Goal: Task Accomplishment & Management: Use online tool/utility

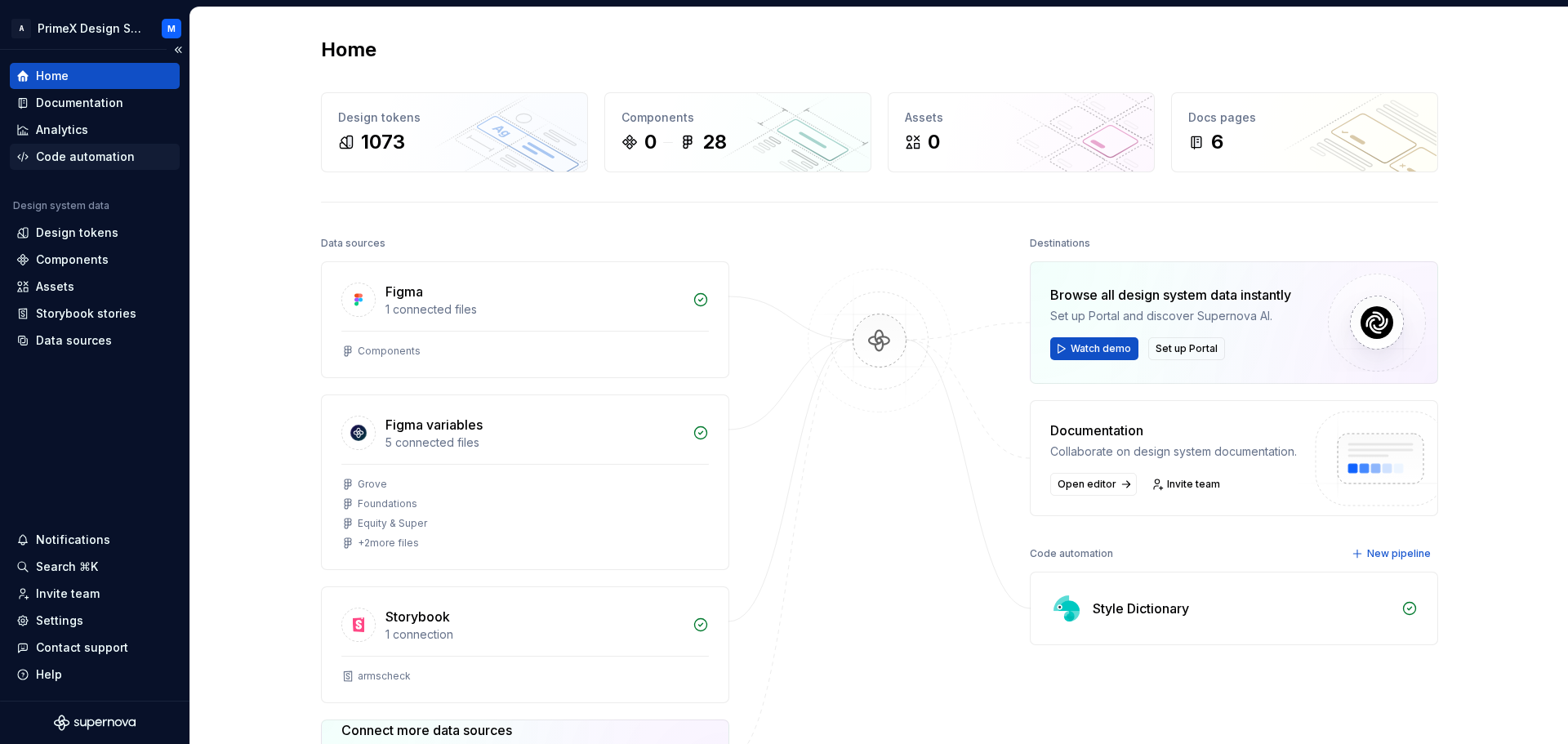
click at [113, 153] on div "Code automation" at bounding box center [85, 157] width 98 height 17
click at [105, 156] on div "Code automation" at bounding box center [85, 157] width 98 height 17
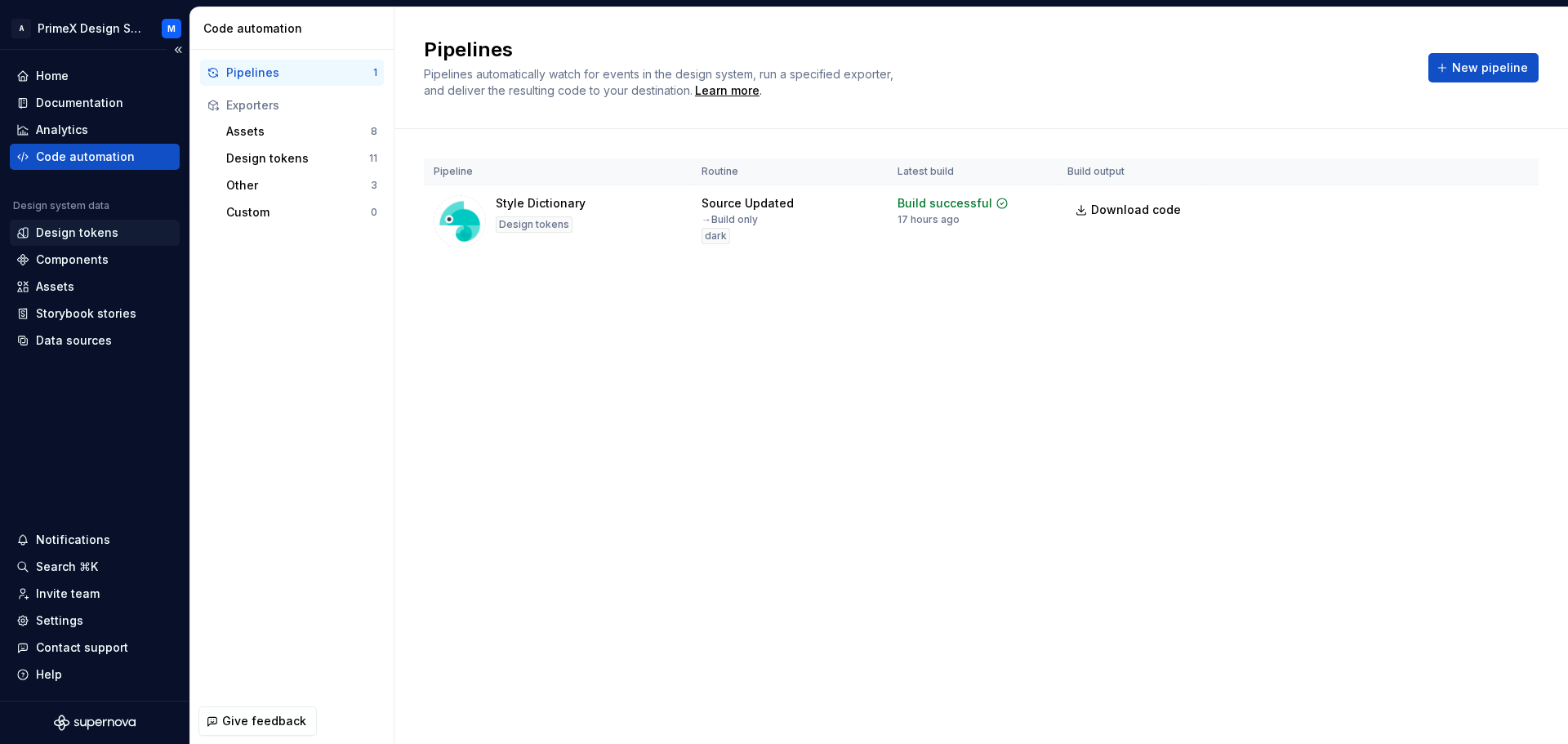
click at [78, 231] on div "Design tokens" at bounding box center [77, 233] width 83 height 17
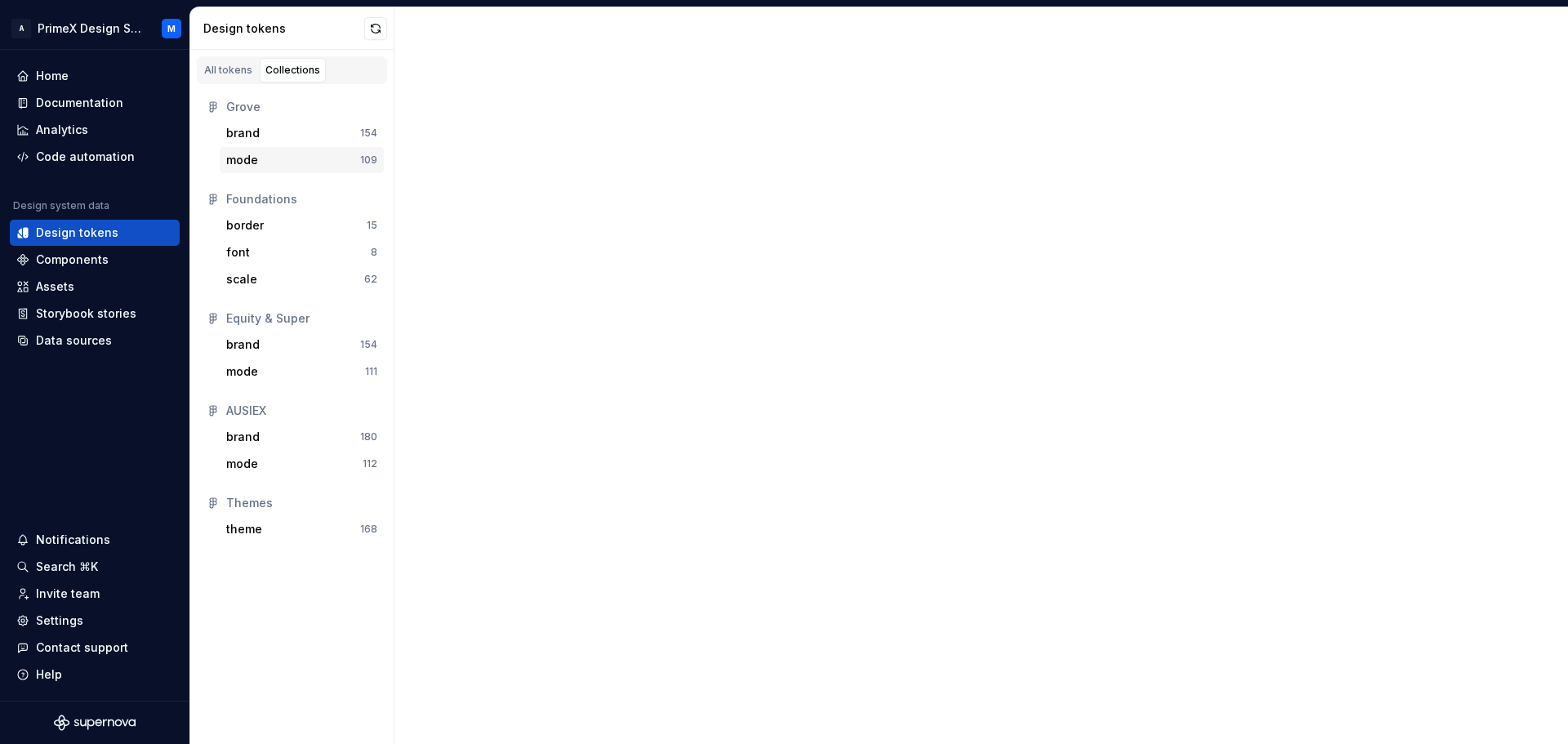
click at [292, 166] on div "mode" at bounding box center [293, 161] width 134 height 17
click at [229, 72] on div "All tokens" at bounding box center [228, 71] width 48 height 13
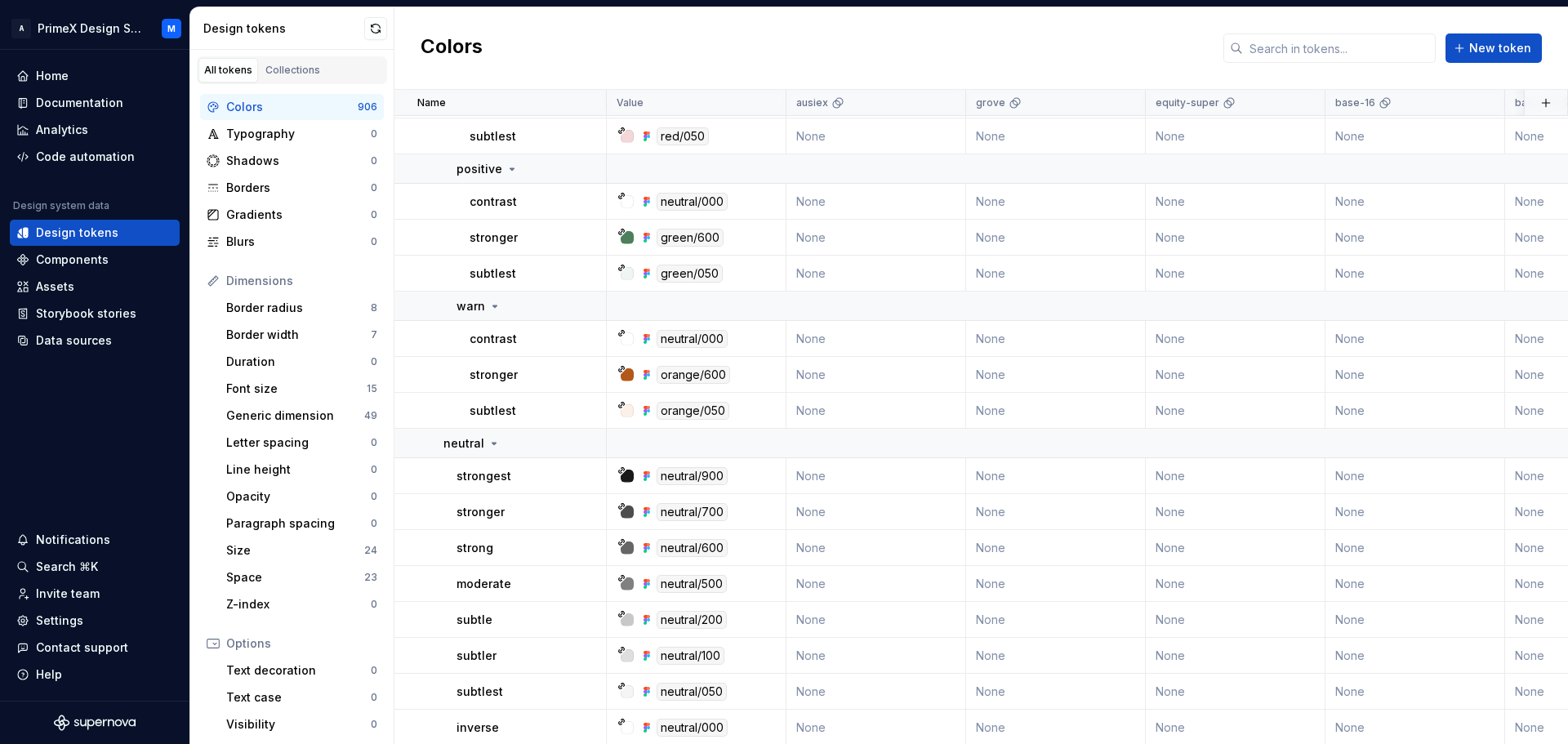
scroll to position [41900, 0]
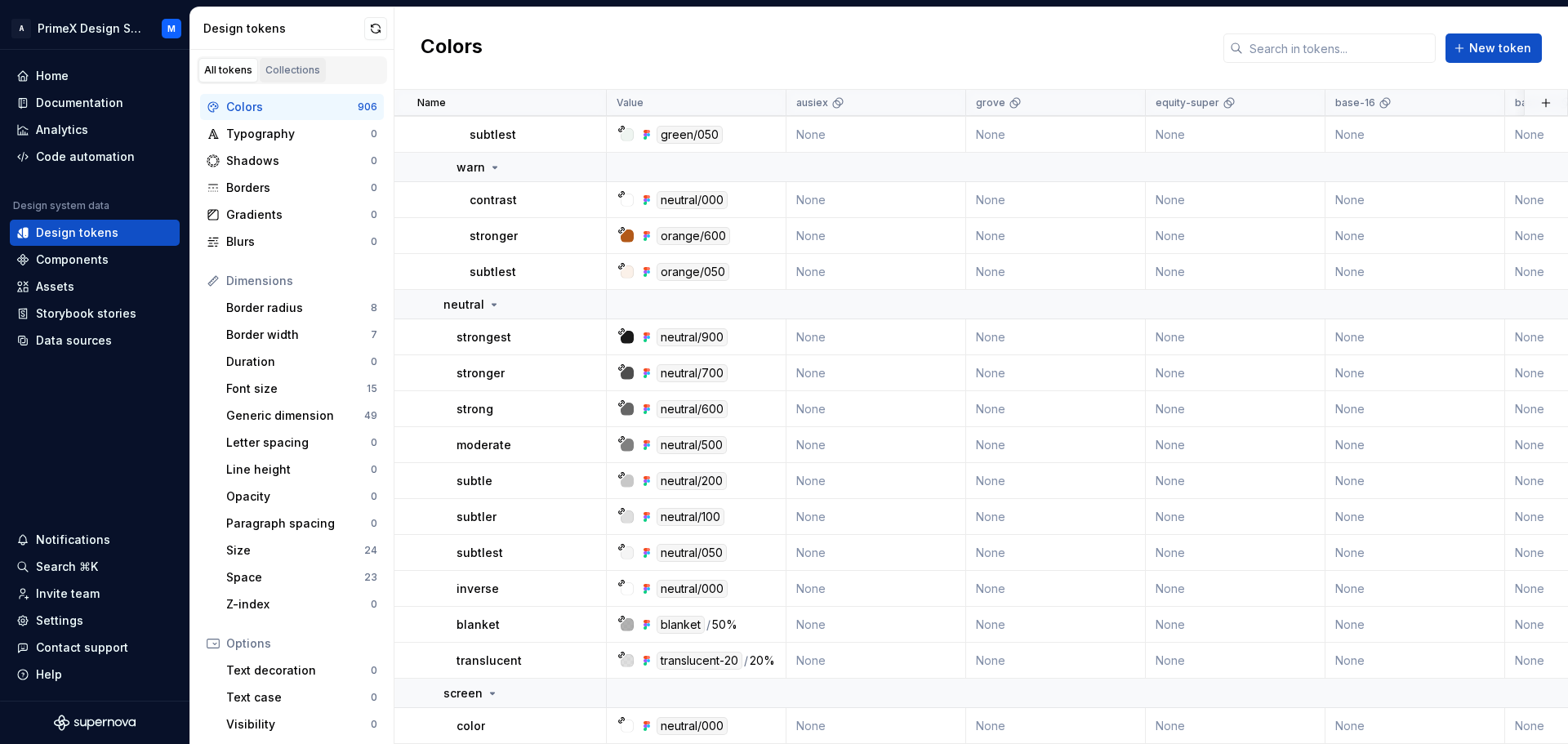
click at [269, 65] on div "Collections" at bounding box center [292, 71] width 55 height 13
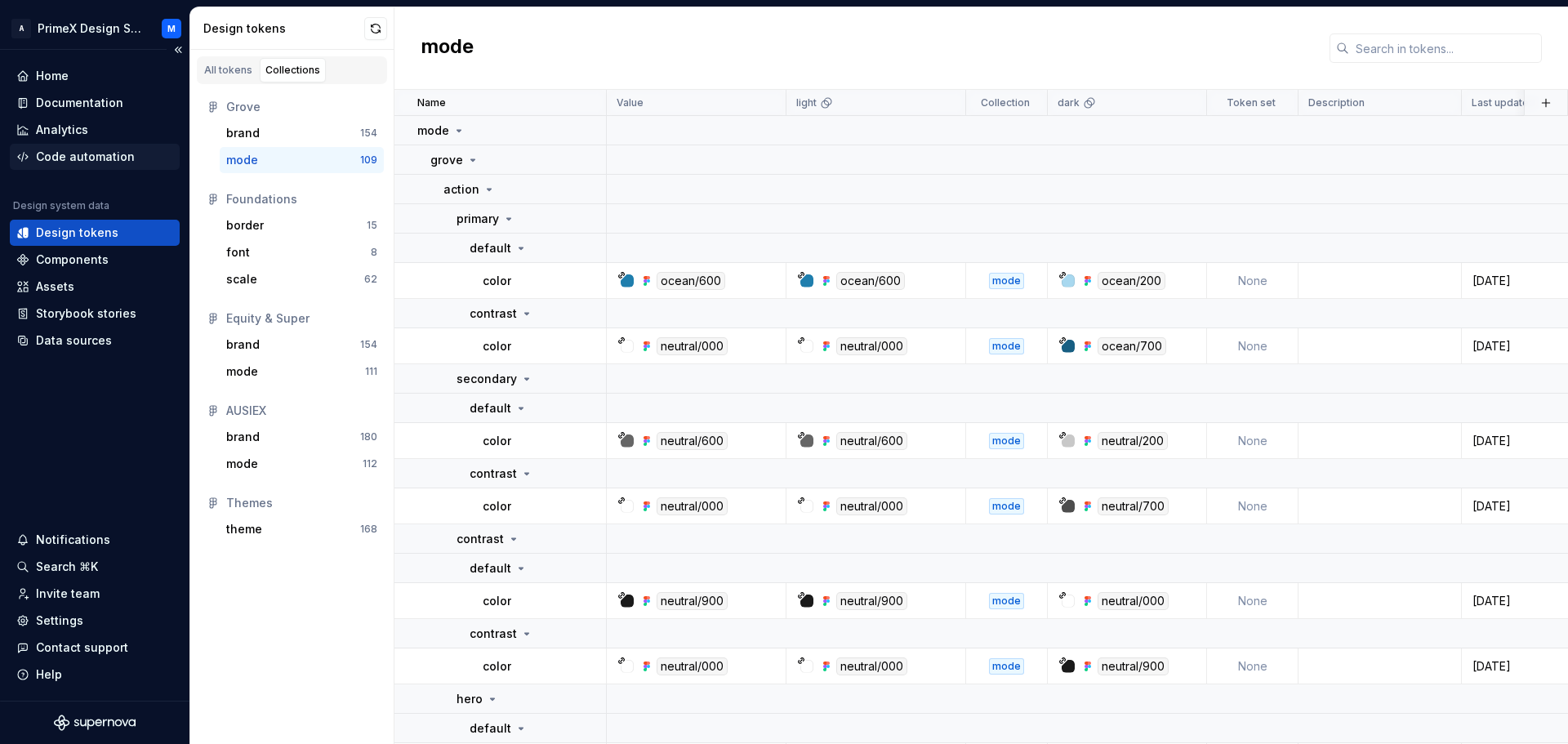
click at [57, 153] on div "Code automation" at bounding box center [85, 157] width 98 height 17
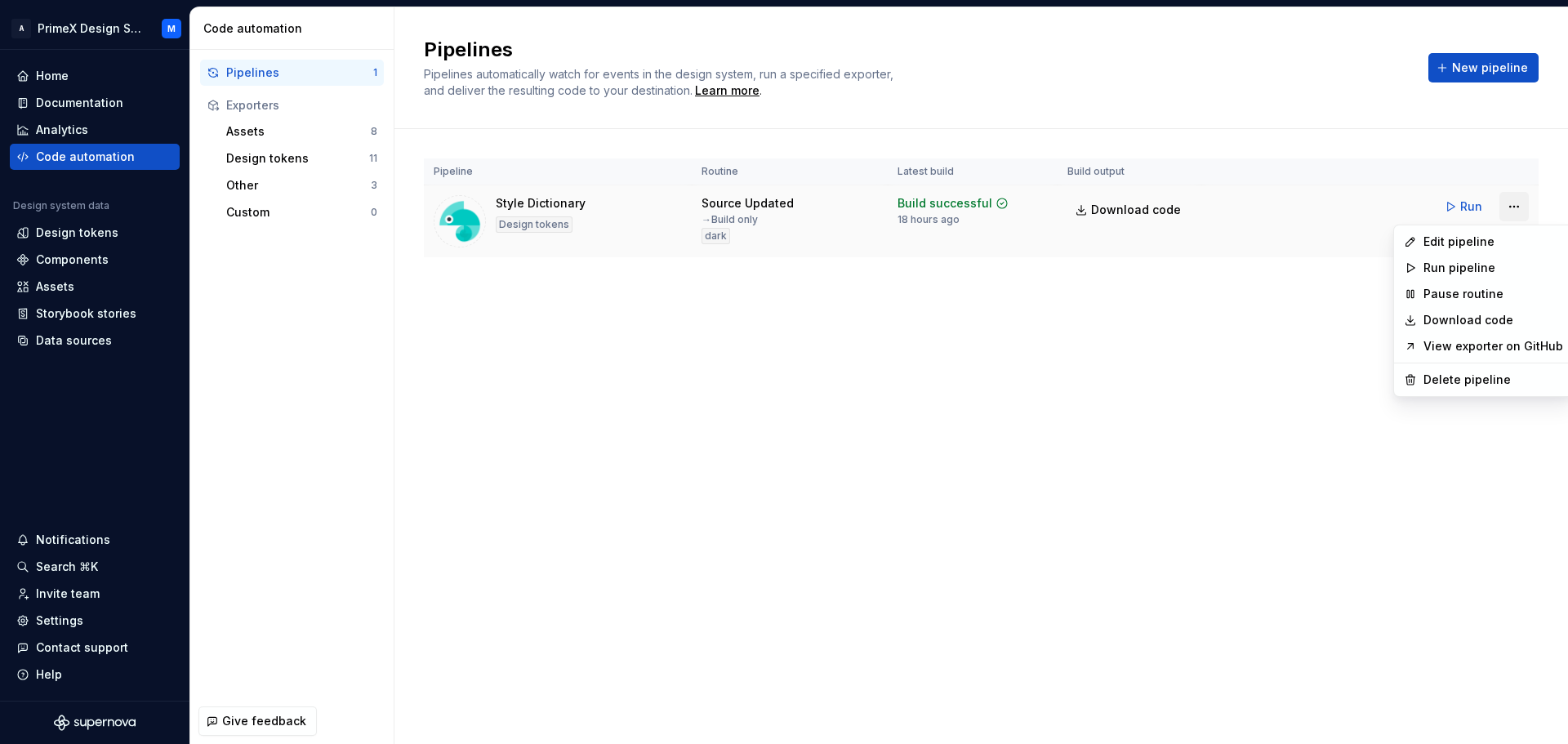
click at [1512, 207] on html "A PrimeX Design System M Home Documentation Analytics Code automation Design sy…" at bounding box center [784, 372] width 1568 height 744
click at [1466, 249] on div "Edit pipeline" at bounding box center [1493, 242] width 139 height 17
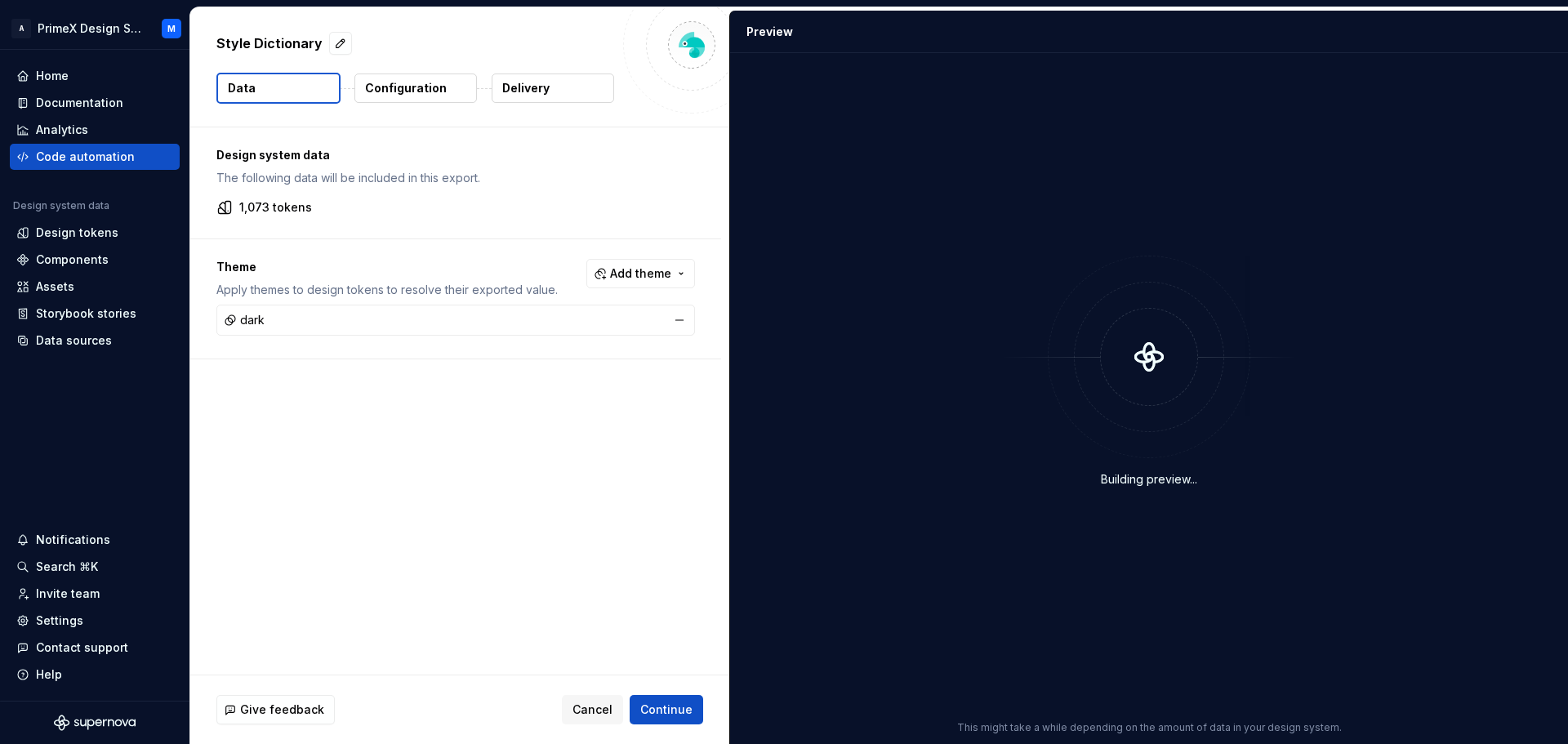
click at [417, 318] on div "dark" at bounding box center [456, 320] width 471 height 23
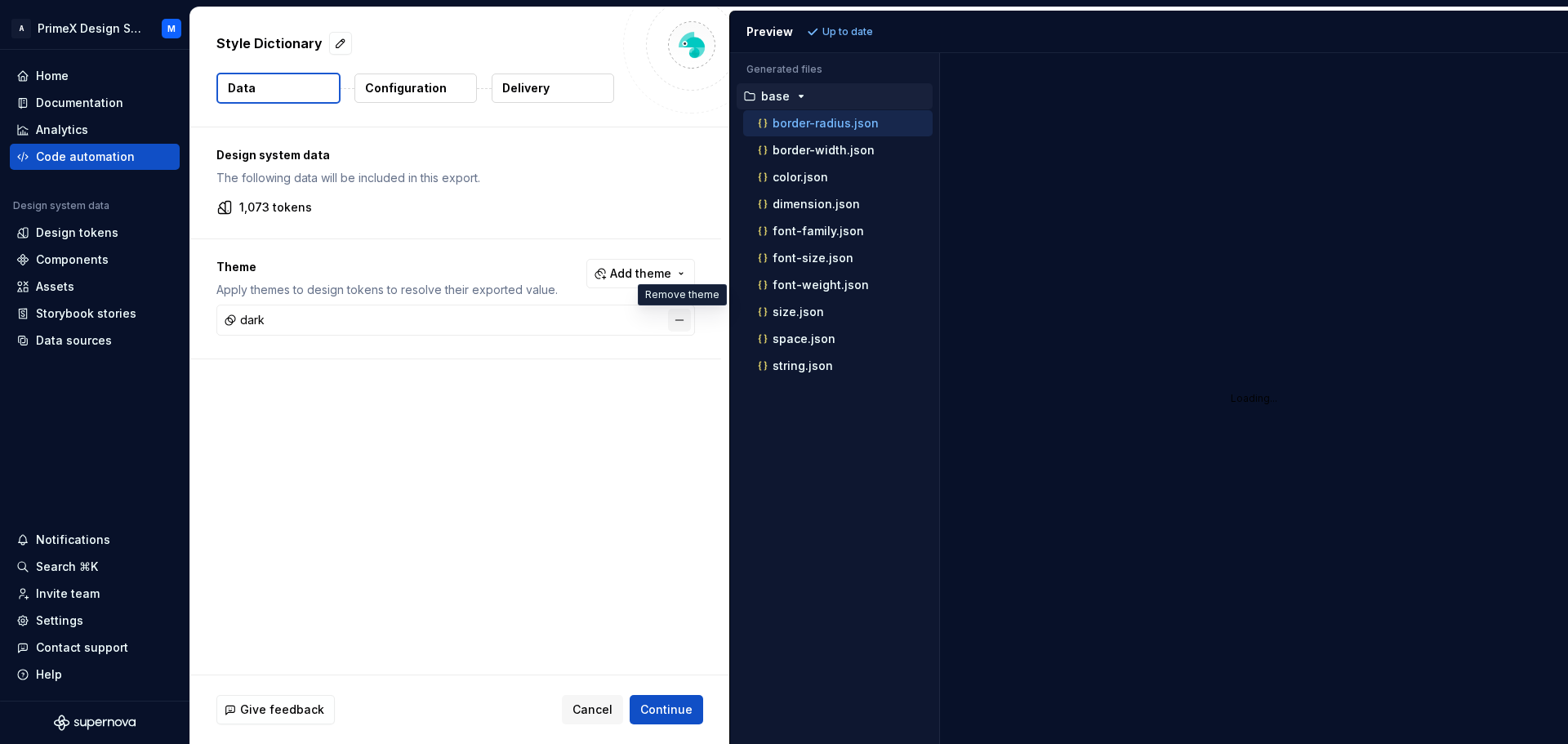
click at [677, 319] on button "button" at bounding box center [680, 320] width 23 height 23
click at [886, 34] on span "Refresh preview" at bounding box center [864, 32] width 82 height 13
click at [408, 85] on p "Configuration" at bounding box center [406, 88] width 82 height 17
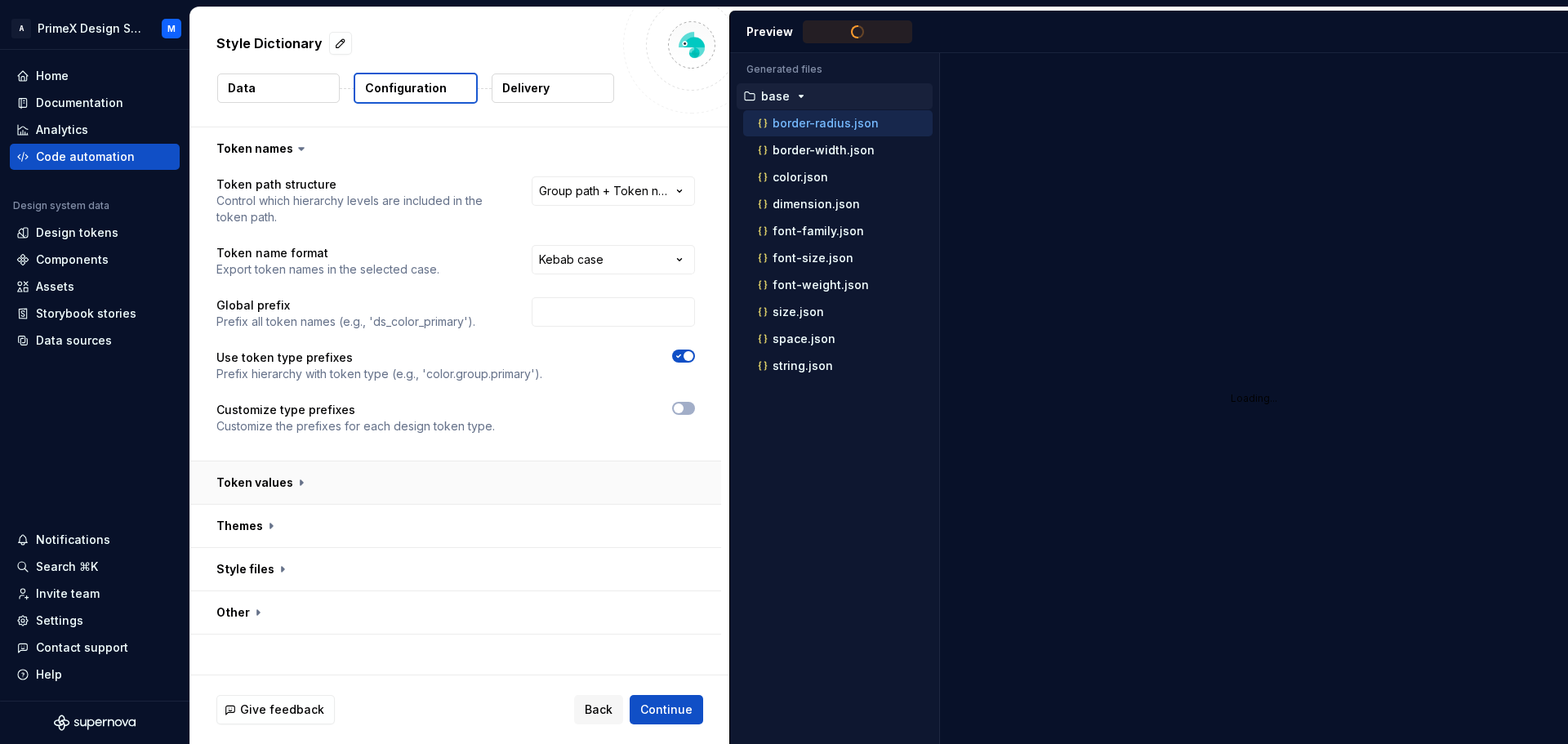
click at [292, 482] on button "button" at bounding box center [456, 483] width 531 height 43
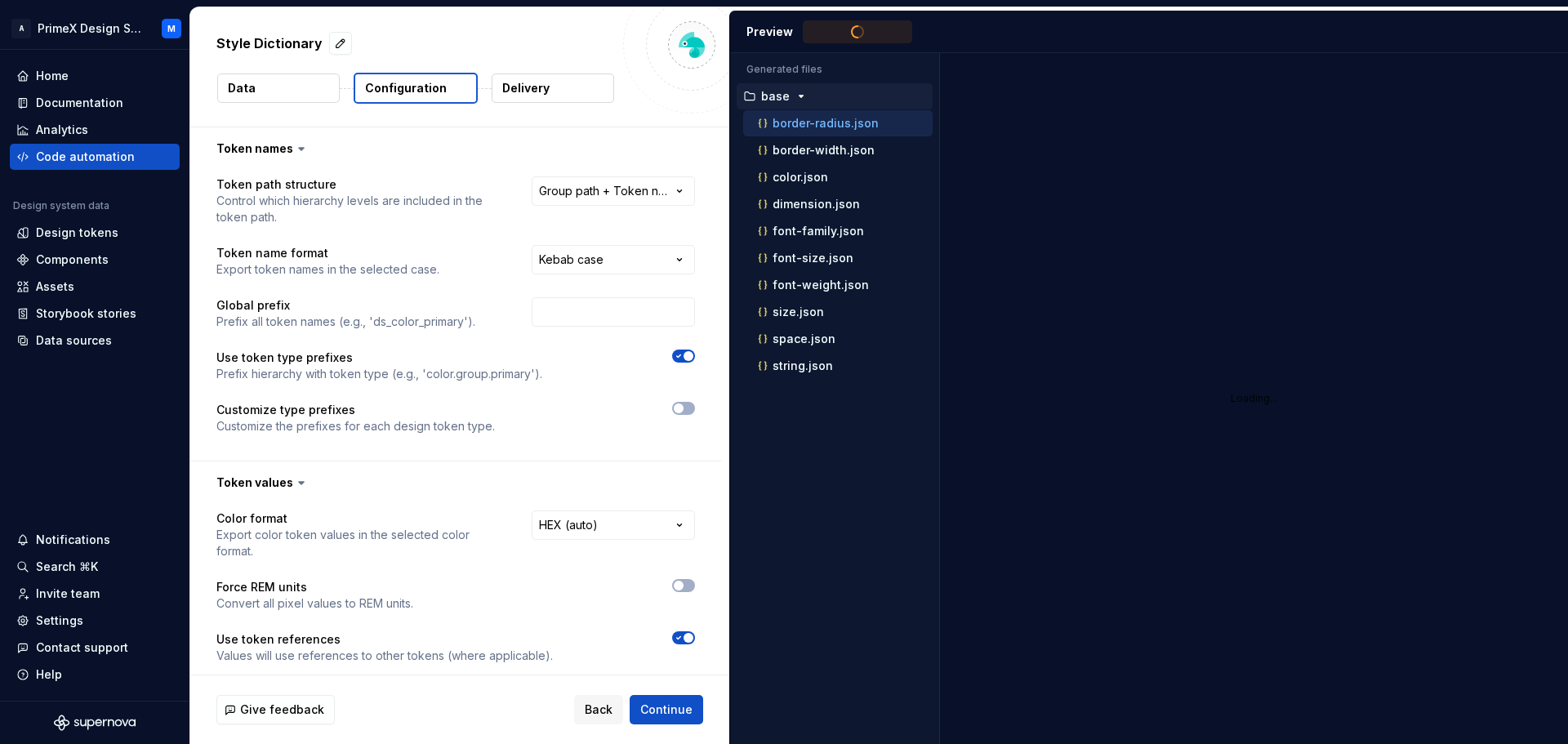
scroll to position [199, 0]
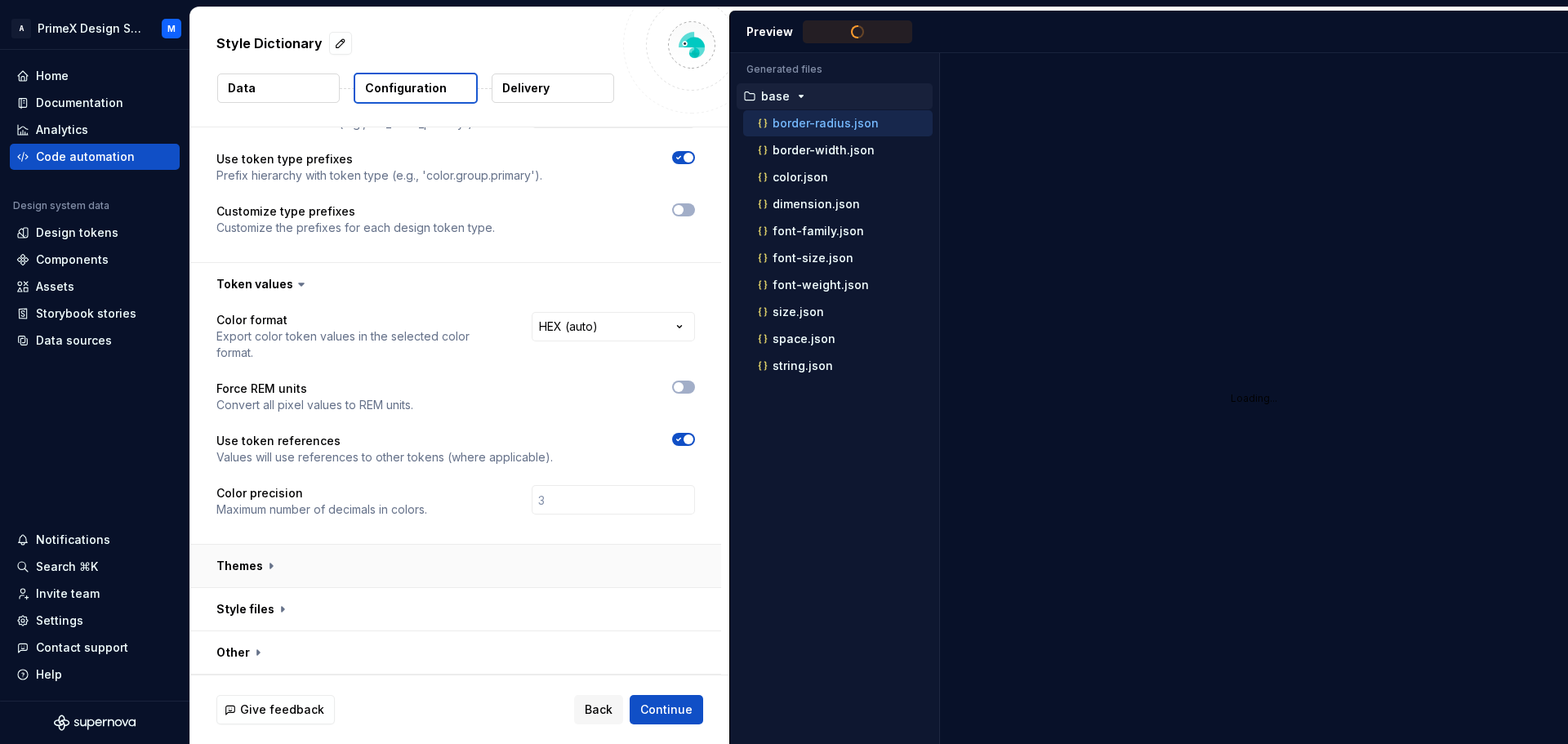
click at [275, 561] on button "button" at bounding box center [456, 567] width 531 height 43
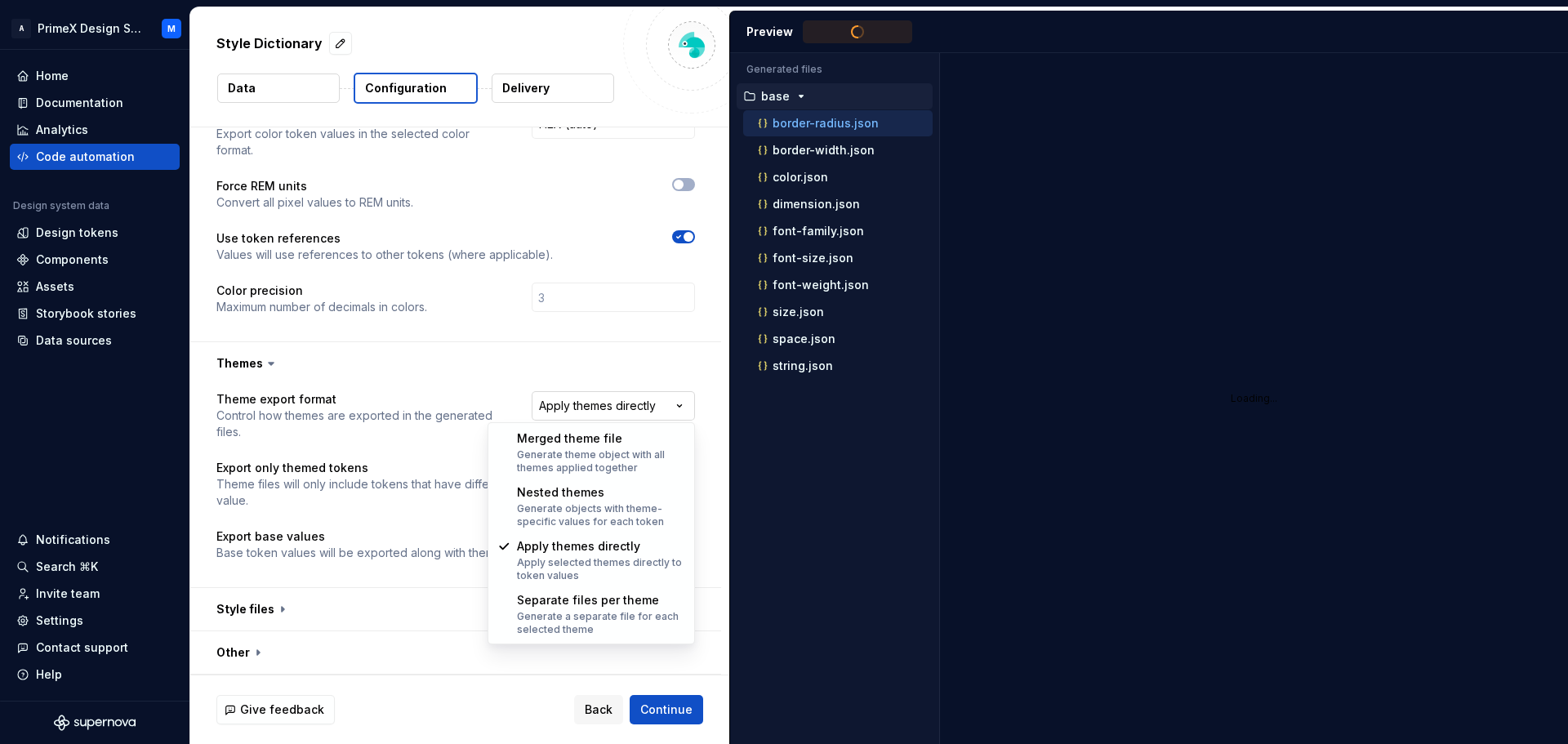
click at [663, 411] on html "**********" at bounding box center [784, 372] width 1568 height 744
select select "**********"
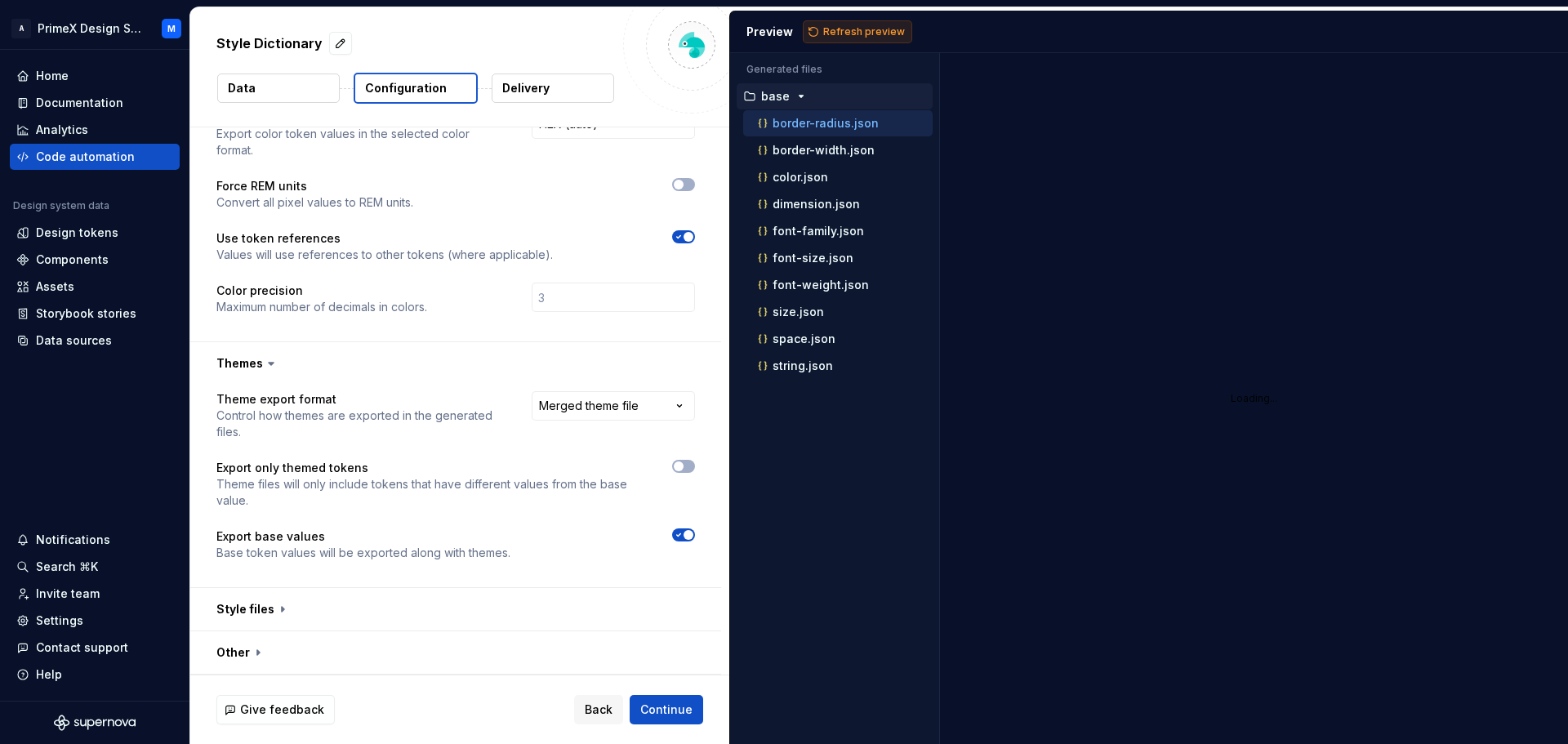
click at [849, 38] on button "Refresh preview" at bounding box center [858, 32] width 110 height 23
click at [655, 411] on html "**********" at bounding box center [784, 372] width 1568 height 744
click at [279, 613] on html "**********" at bounding box center [784, 372] width 1568 height 744
click at [272, 607] on button "button" at bounding box center [456, 609] width 531 height 43
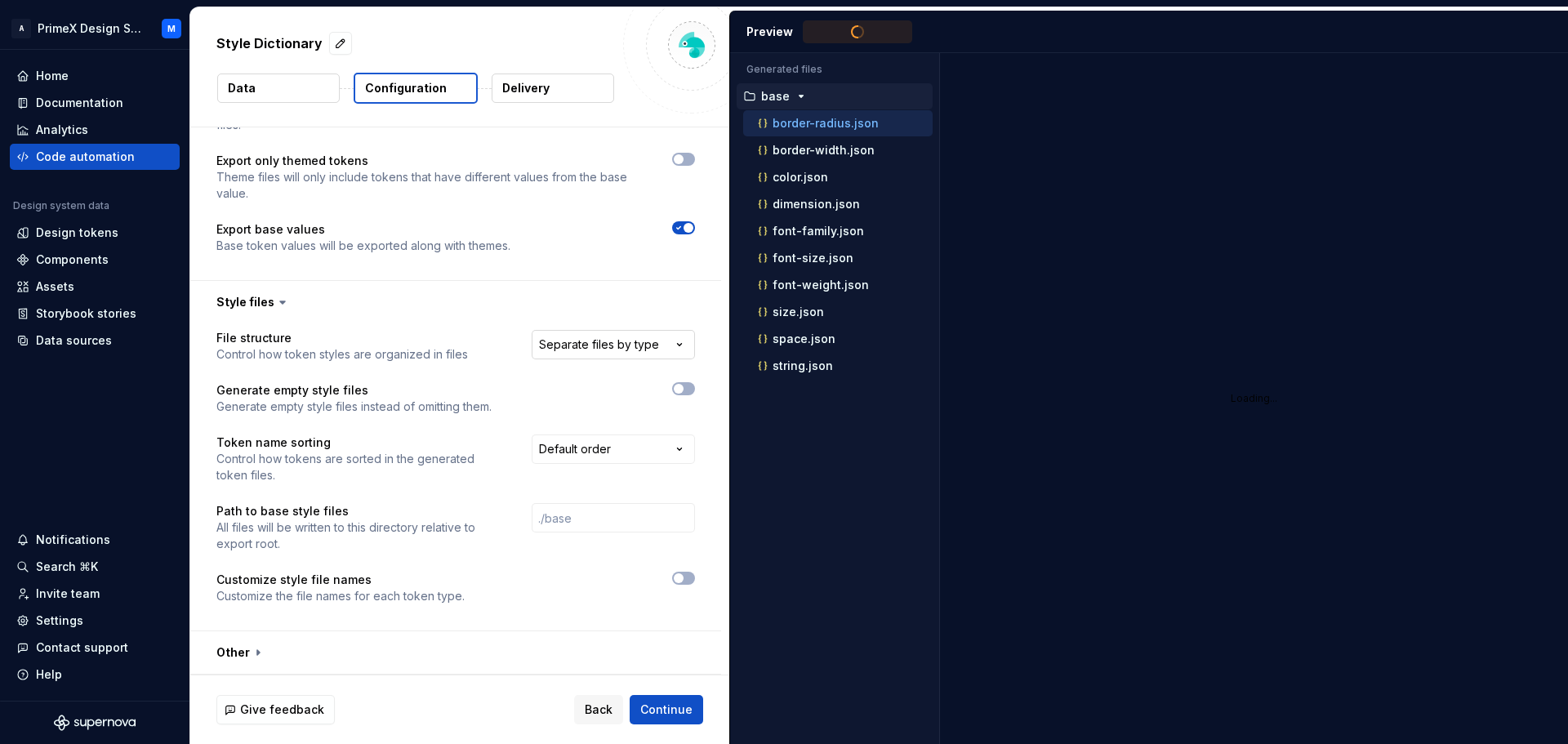
click at [666, 346] on html "**********" at bounding box center [784, 372] width 1568 height 744
select select "**********"
click at [253, 656] on button "button" at bounding box center [456, 653] width 531 height 43
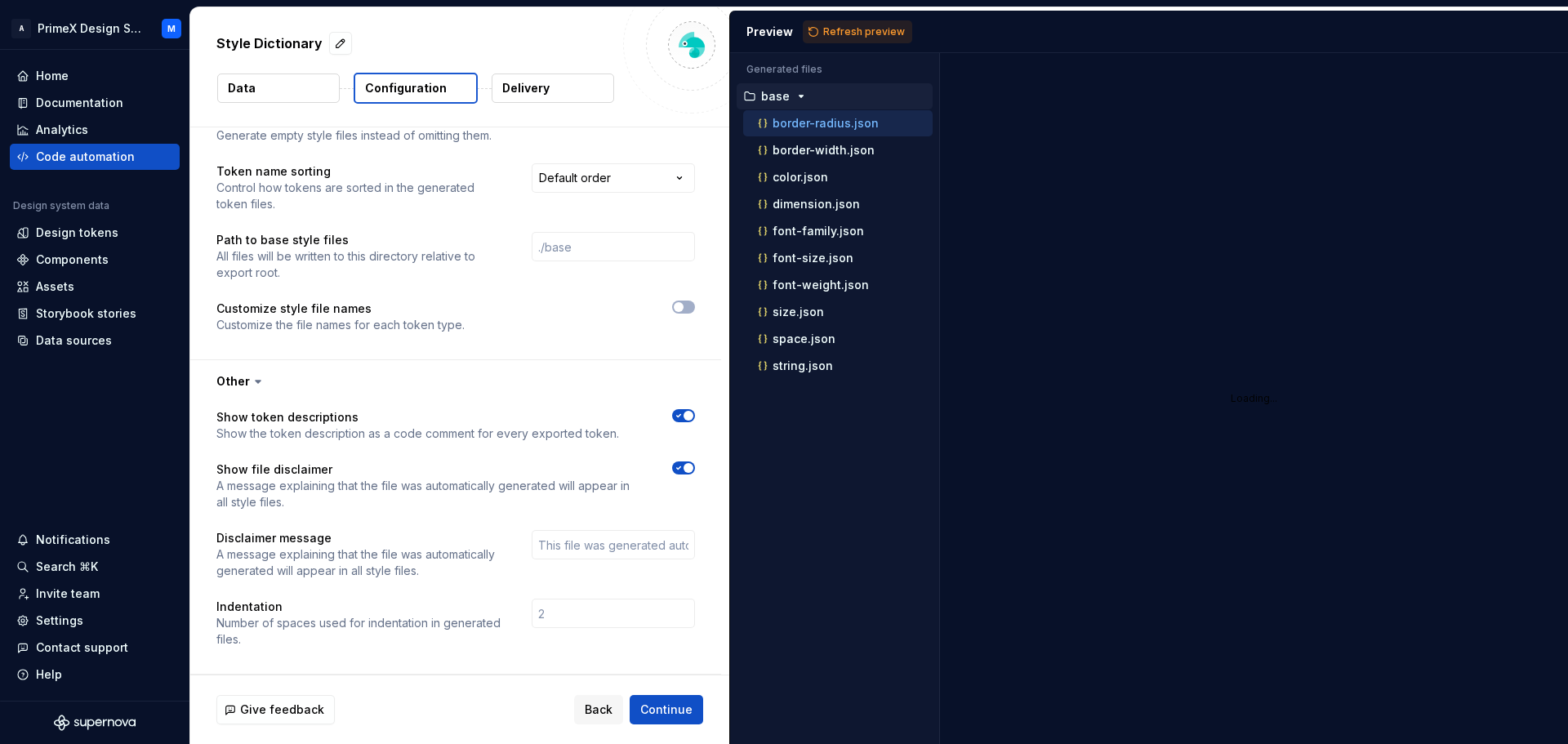
click at [264, 84] on button "Data" at bounding box center [279, 88] width 123 height 30
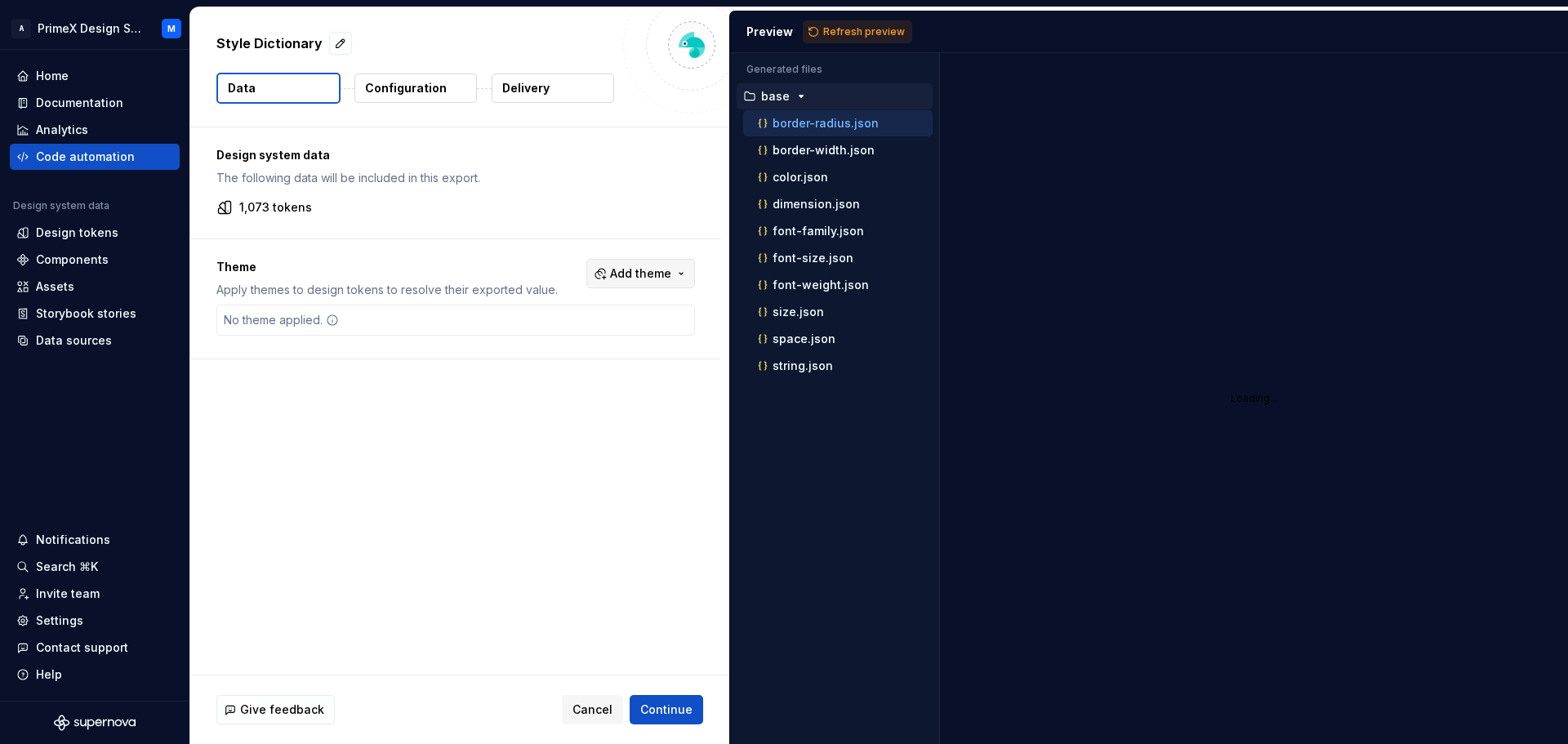
click at [676, 281] on button "Add theme" at bounding box center [641, 274] width 109 height 30
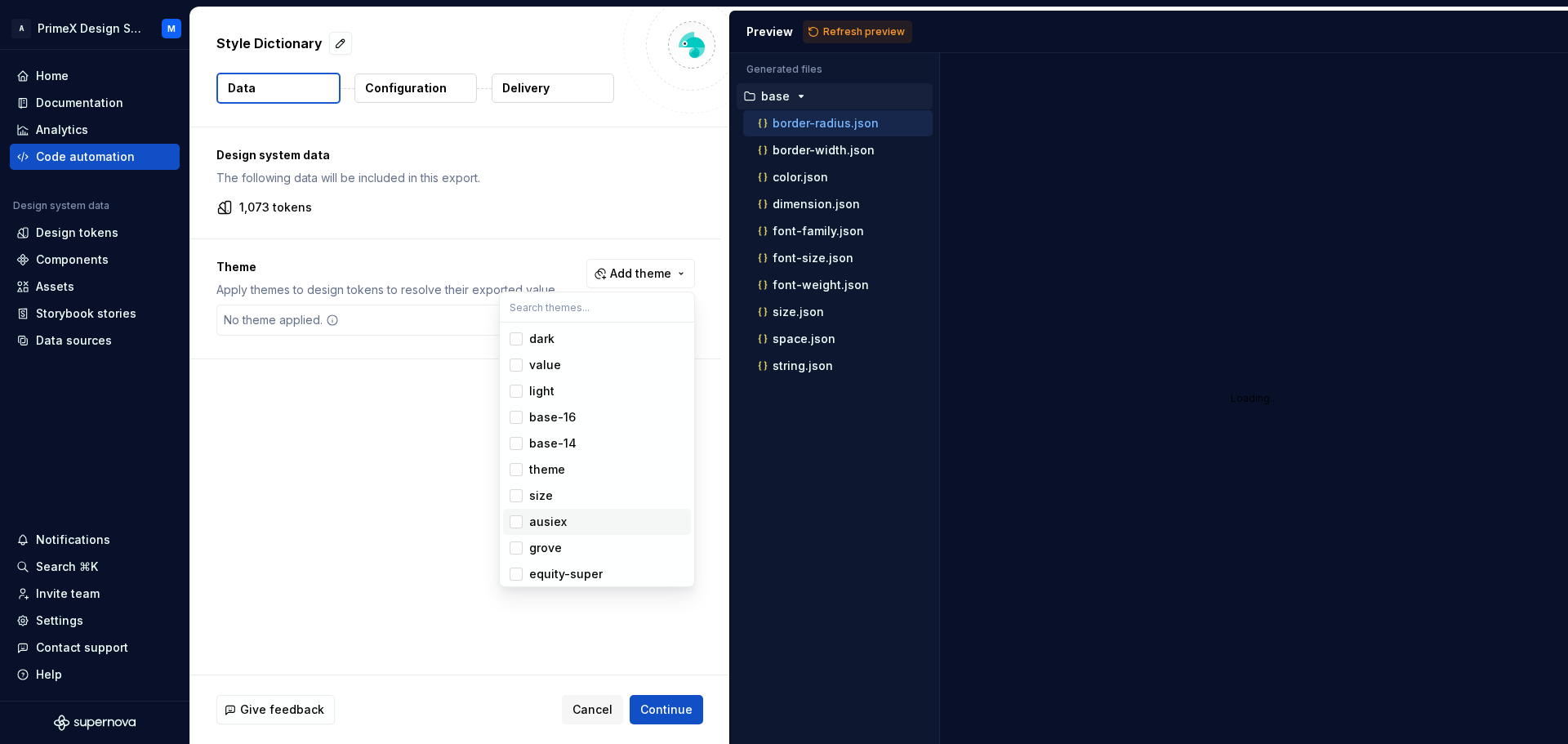
click at [514, 528] on div "Suggestions" at bounding box center [516, 522] width 13 height 13
click at [698, 718] on html "A PrimeX Design System M Home Documentation Analytics Code automation Design sy…" at bounding box center [784, 372] width 1568 height 744
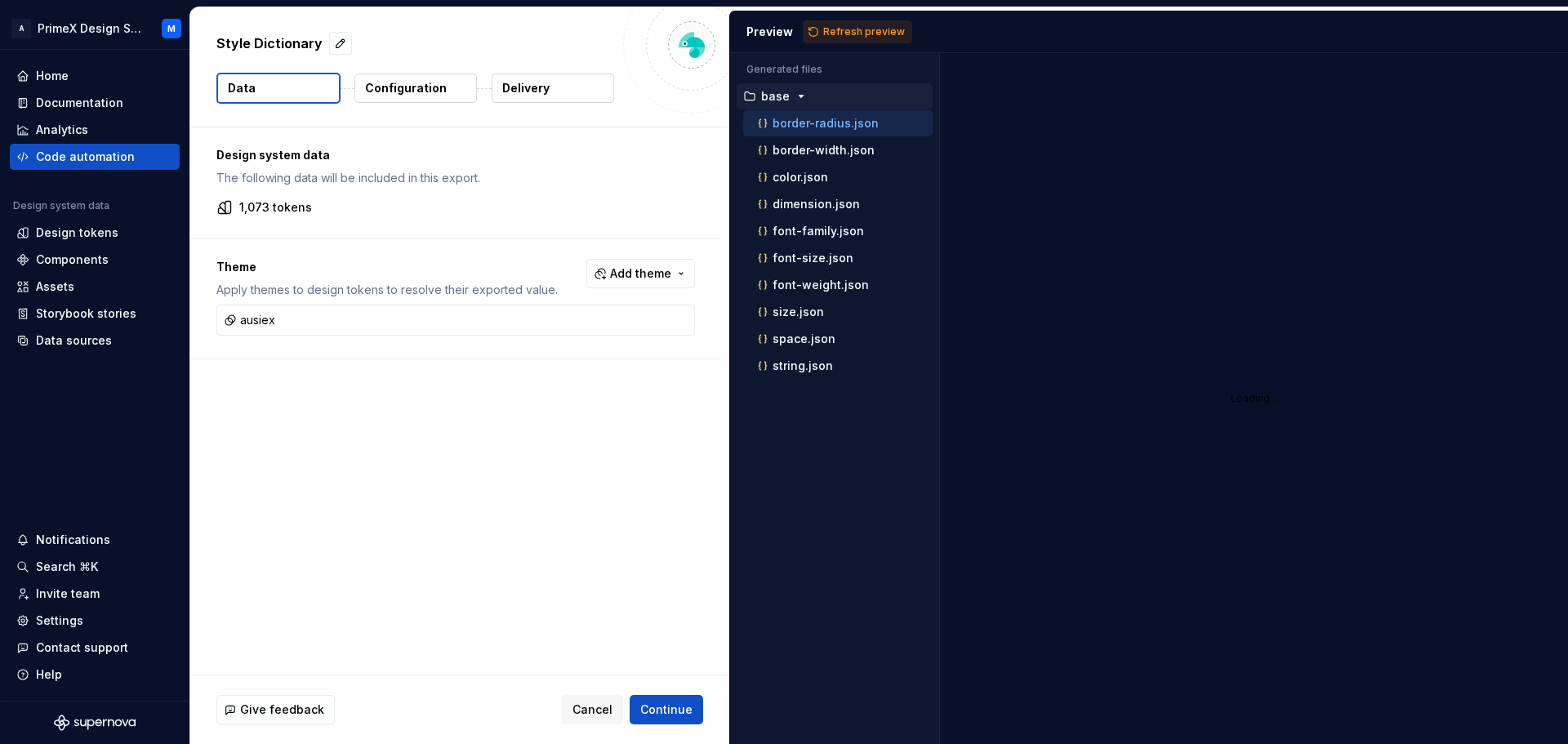
click at [433, 84] on p "Configuration" at bounding box center [406, 88] width 82 height 17
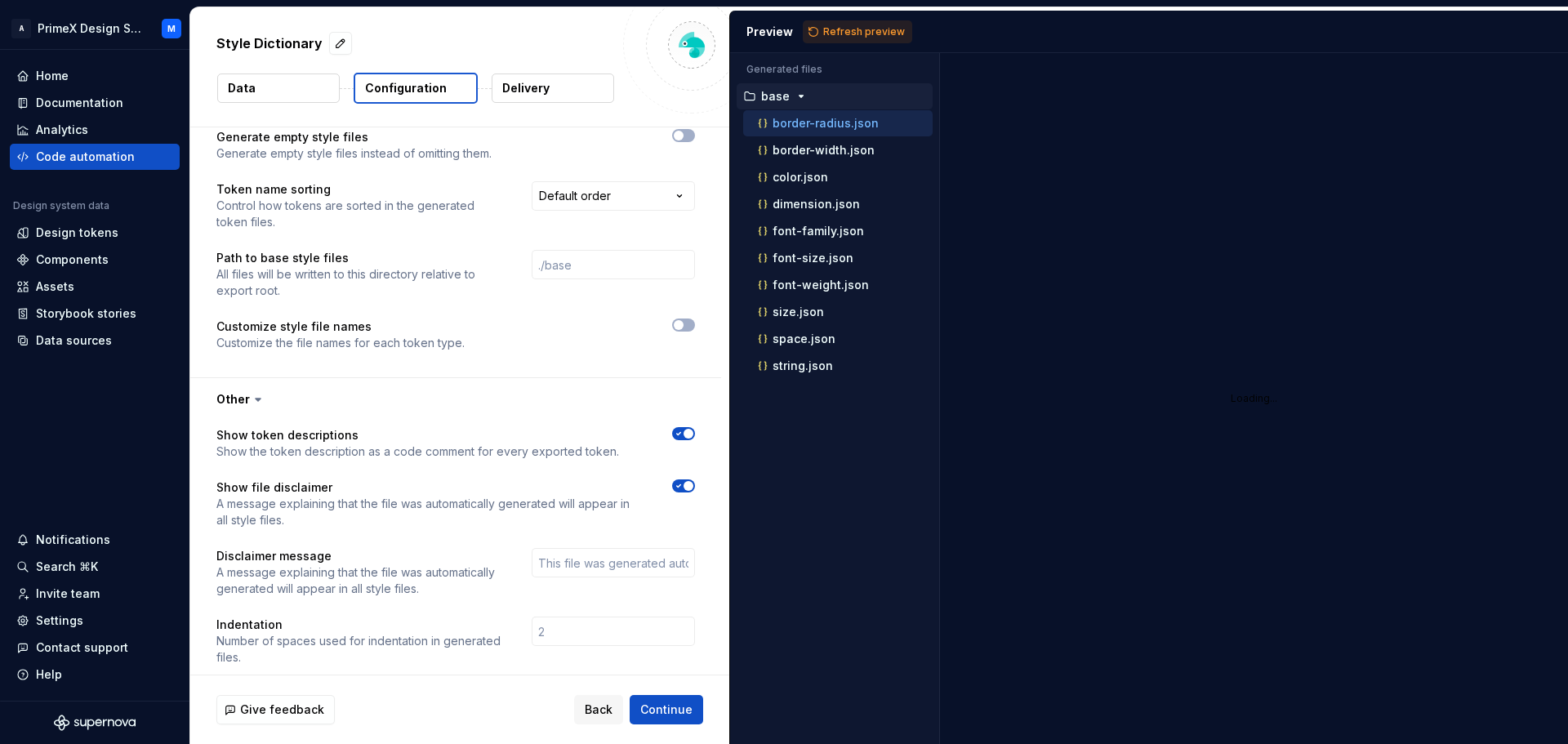
scroll to position [980, 0]
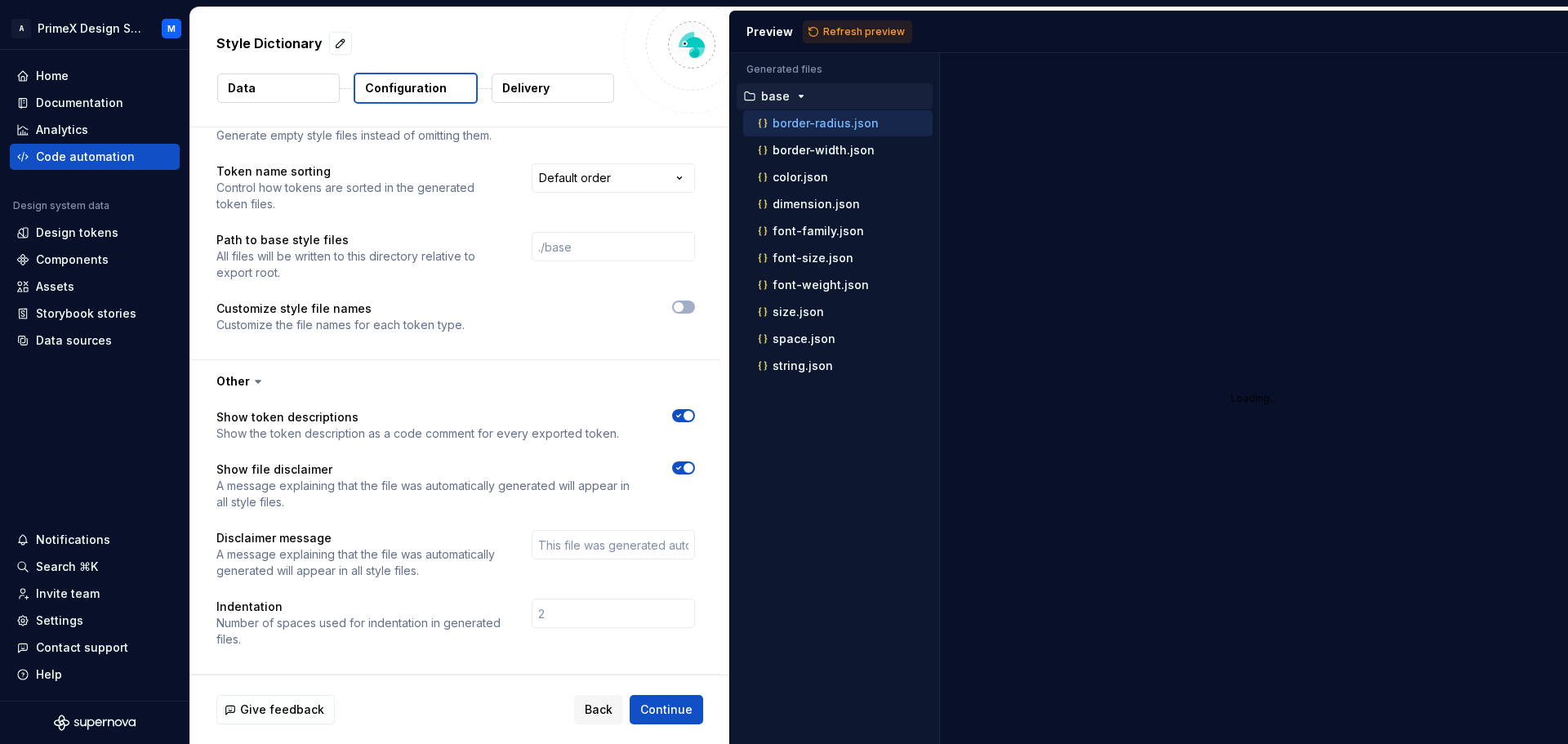
click at [540, 88] on p "Delivery" at bounding box center [525, 88] width 47 height 17
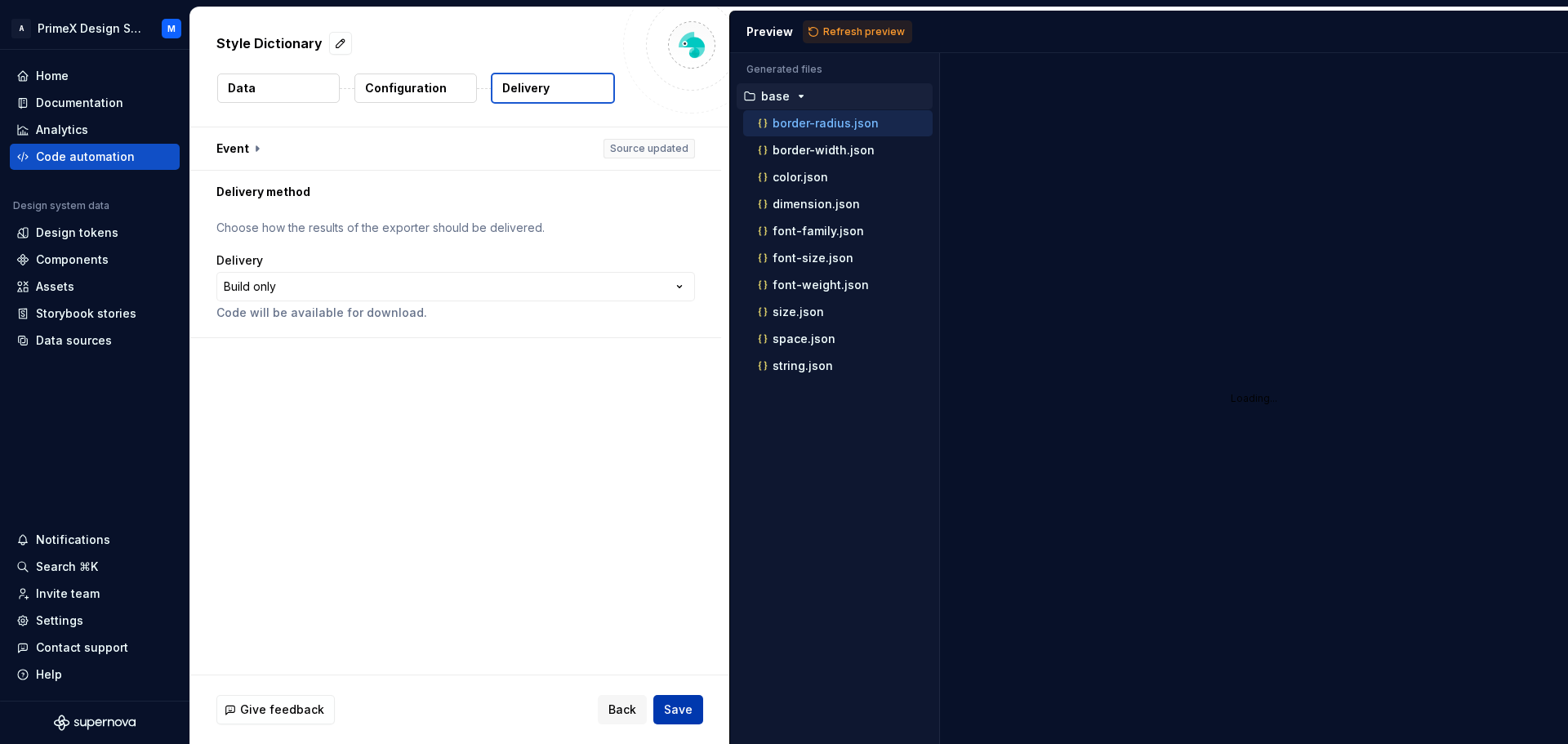
click at [686, 704] on span "Save" at bounding box center [678, 711] width 29 height 17
click at [699, 714] on button "Save" at bounding box center [679, 711] width 50 height 30
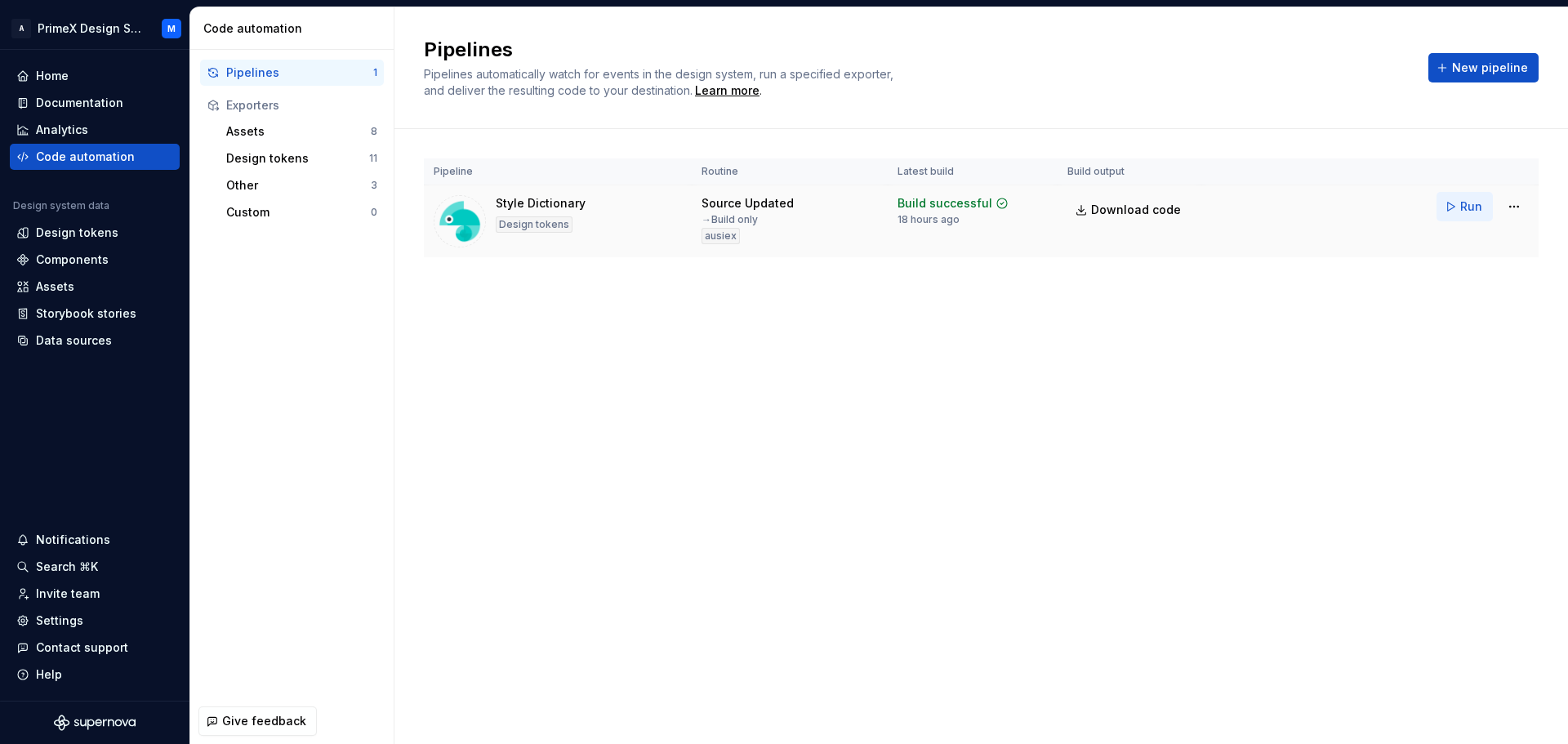
click at [1464, 207] on span "Run" at bounding box center [1471, 207] width 22 height 17
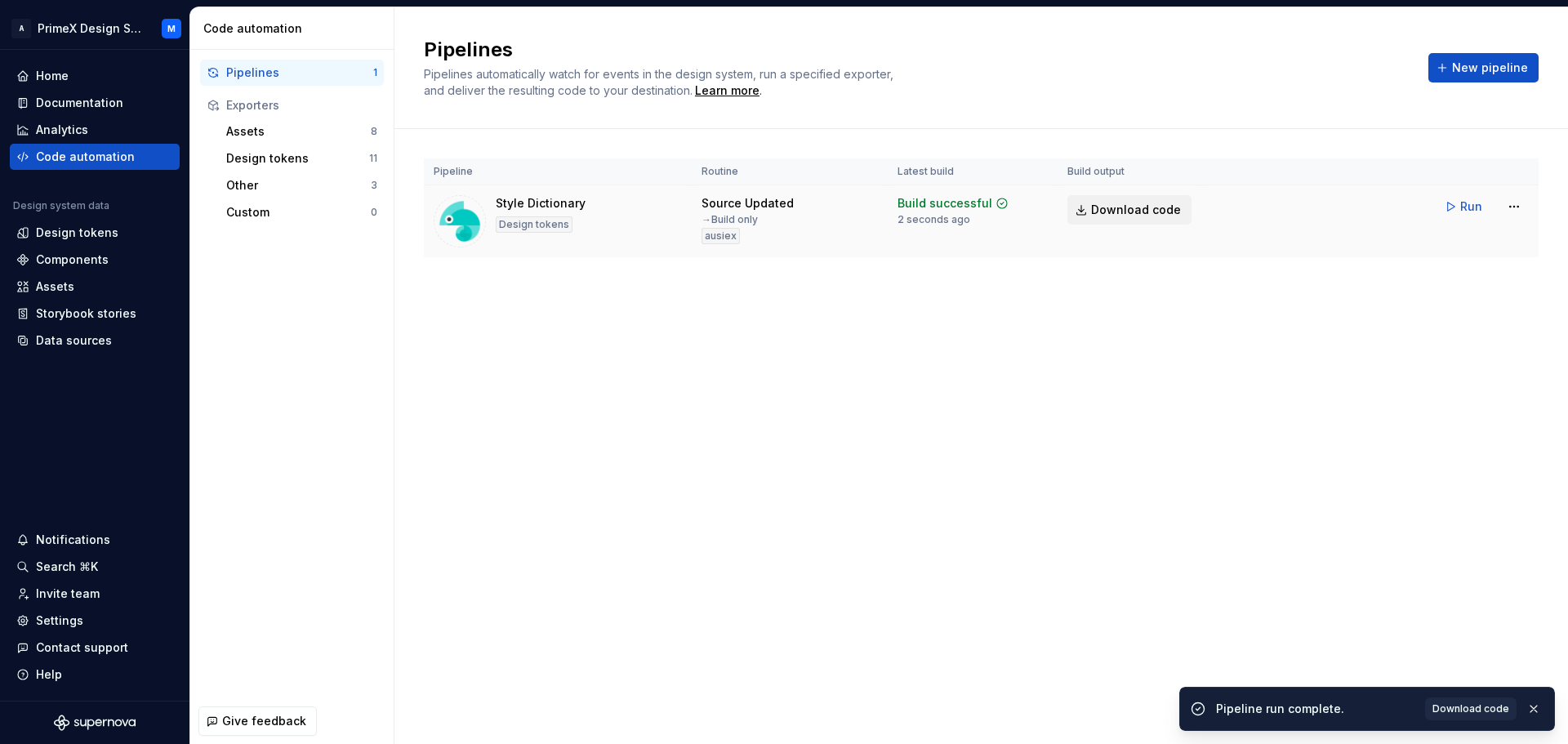
click at [1163, 210] on span "Download code" at bounding box center [1135, 210] width 90 height 17
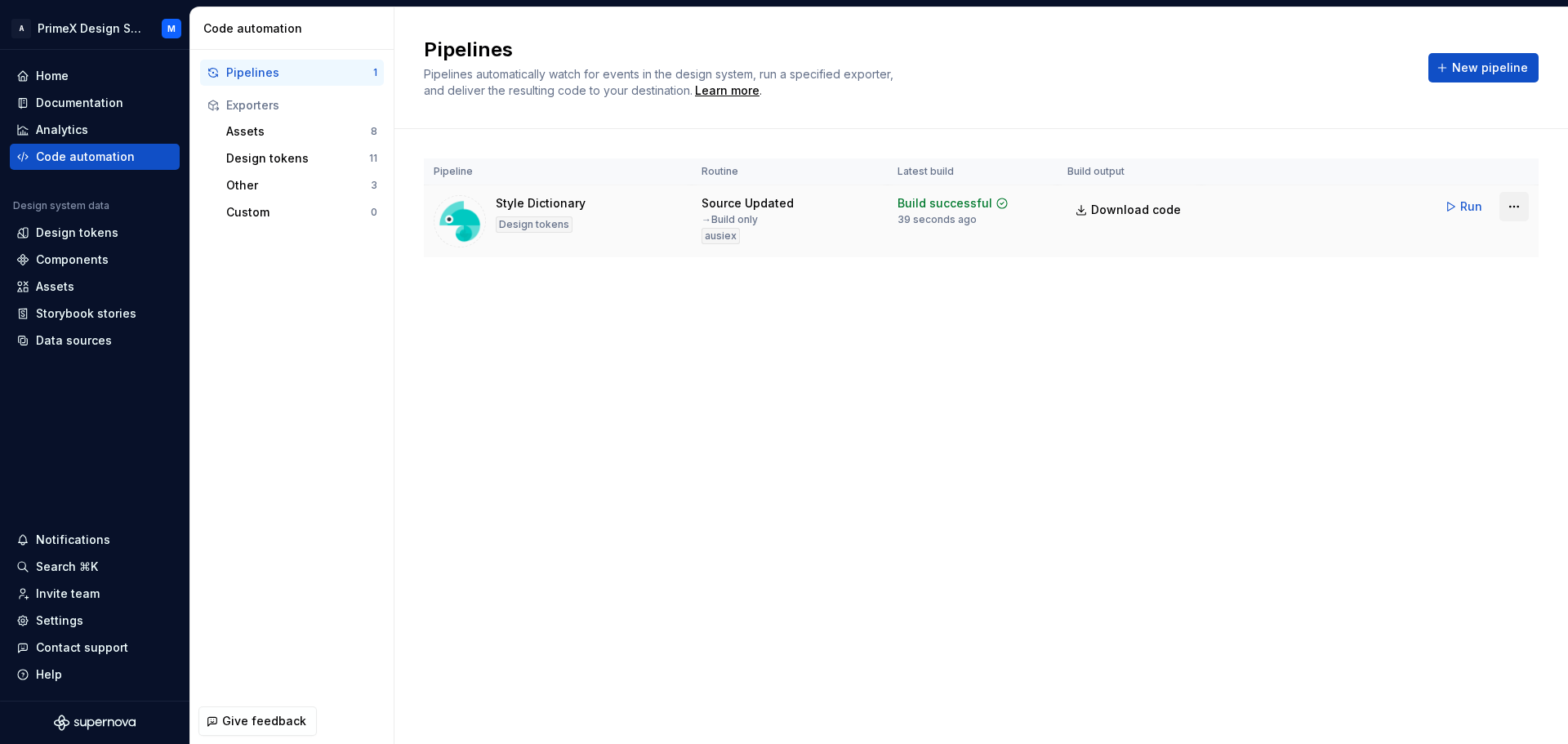
click at [1506, 218] on html "A PrimeX Design System M Home Documentation Analytics Code automation Design sy…" at bounding box center [784, 372] width 1568 height 744
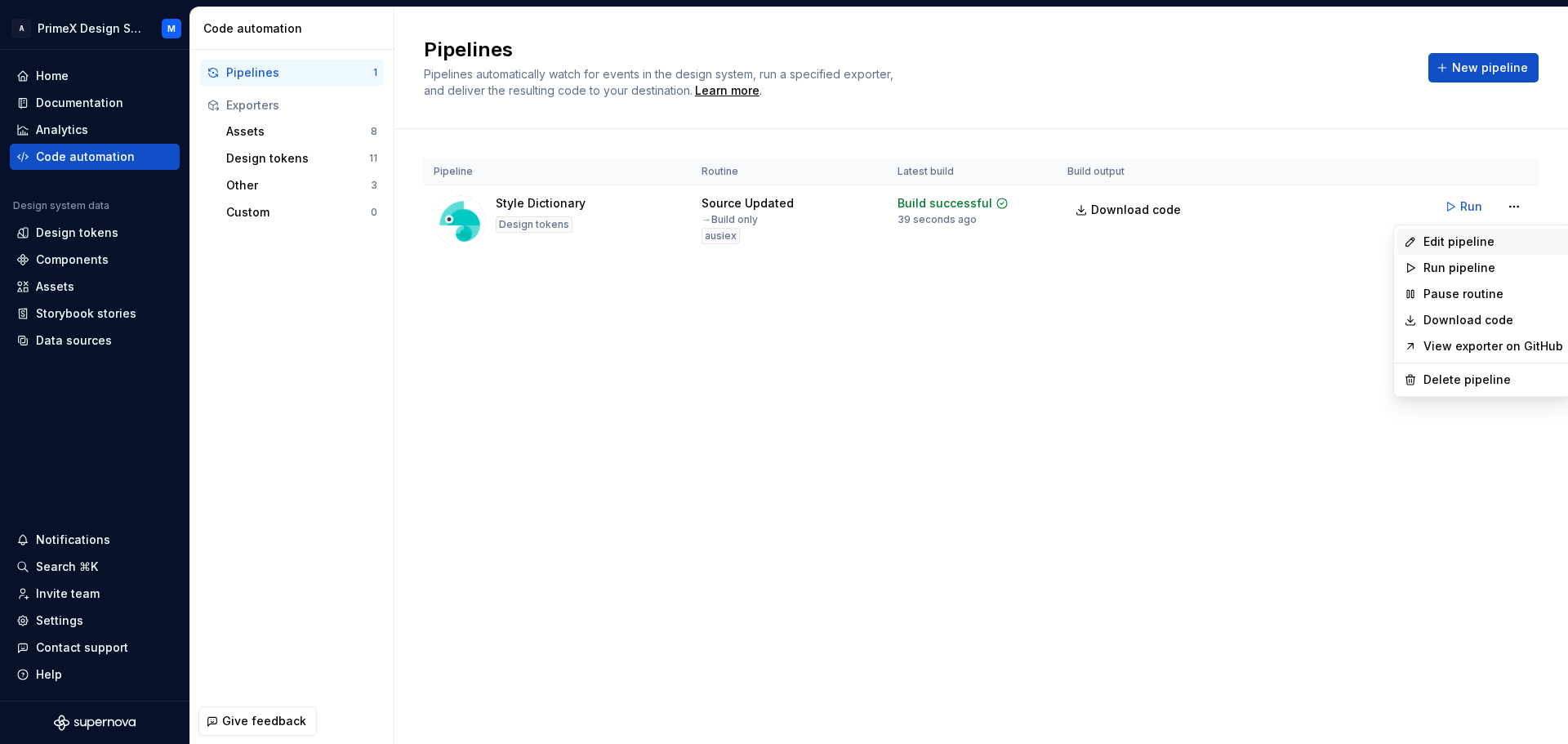
click at [1484, 242] on div "Edit pipeline" at bounding box center [1493, 242] width 139 height 17
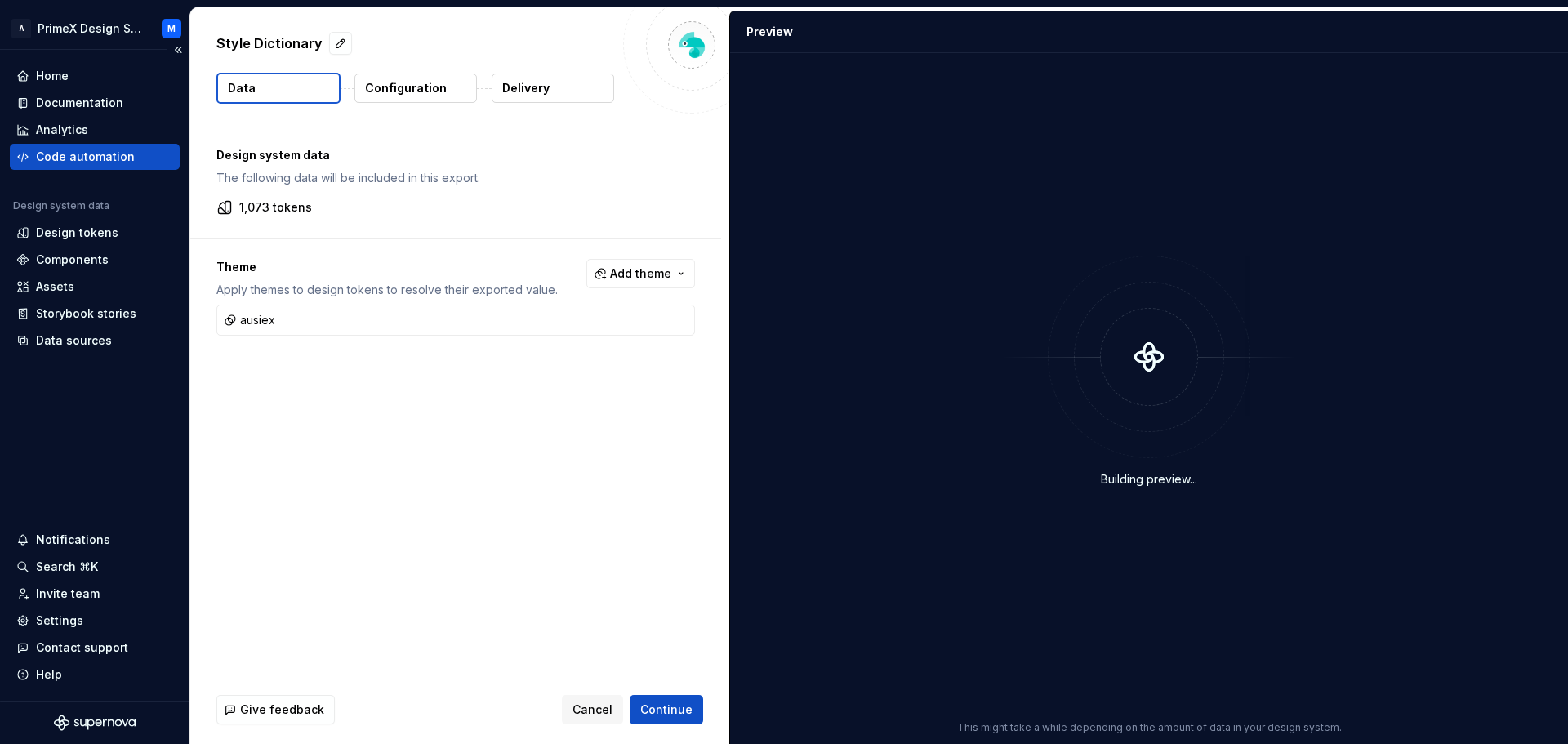
click at [136, 149] on div "Code automation" at bounding box center [95, 157] width 157 height 17
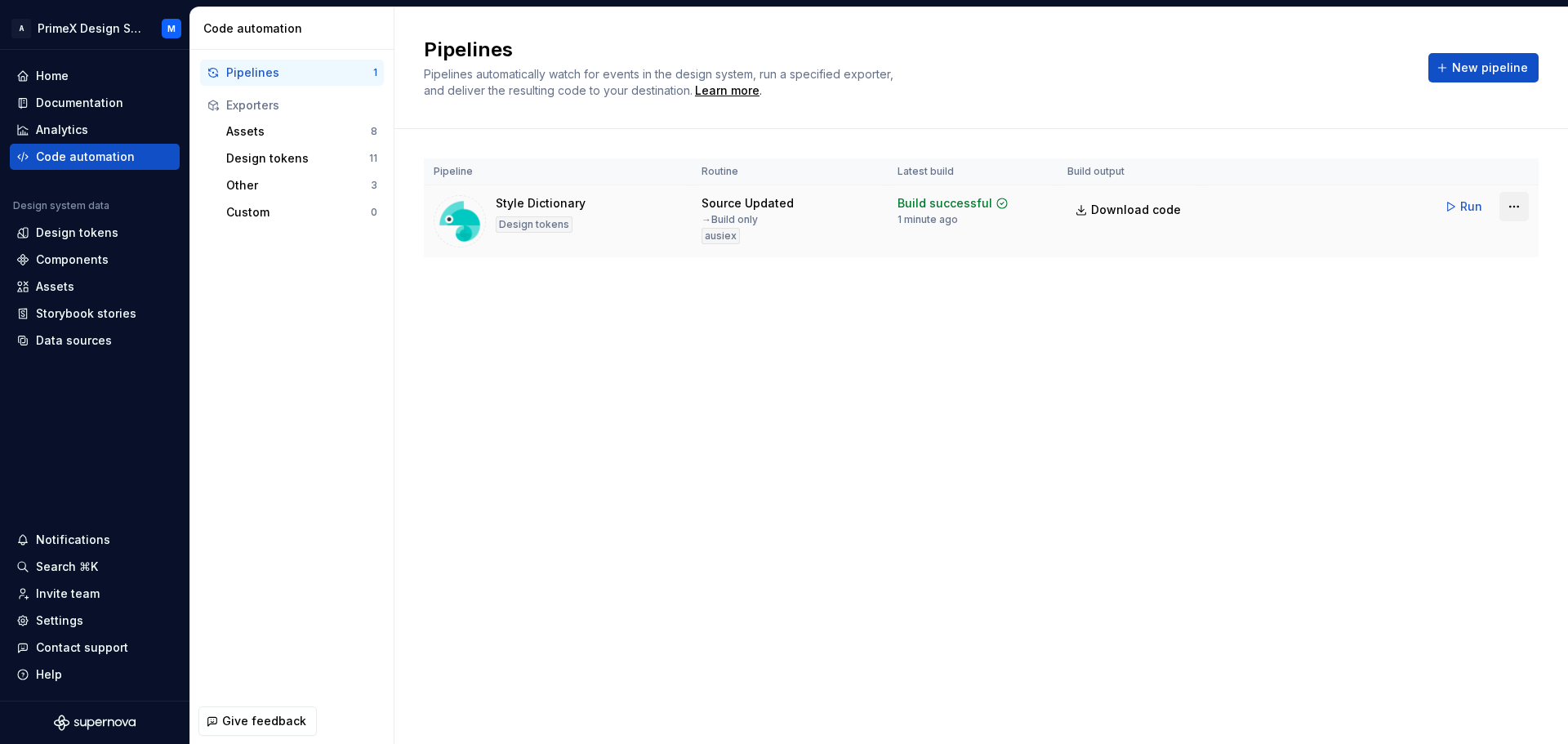
click at [1502, 207] on html "A PrimeX Design System M Home Documentation Analytics Code automation Design sy…" at bounding box center [784, 372] width 1568 height 744
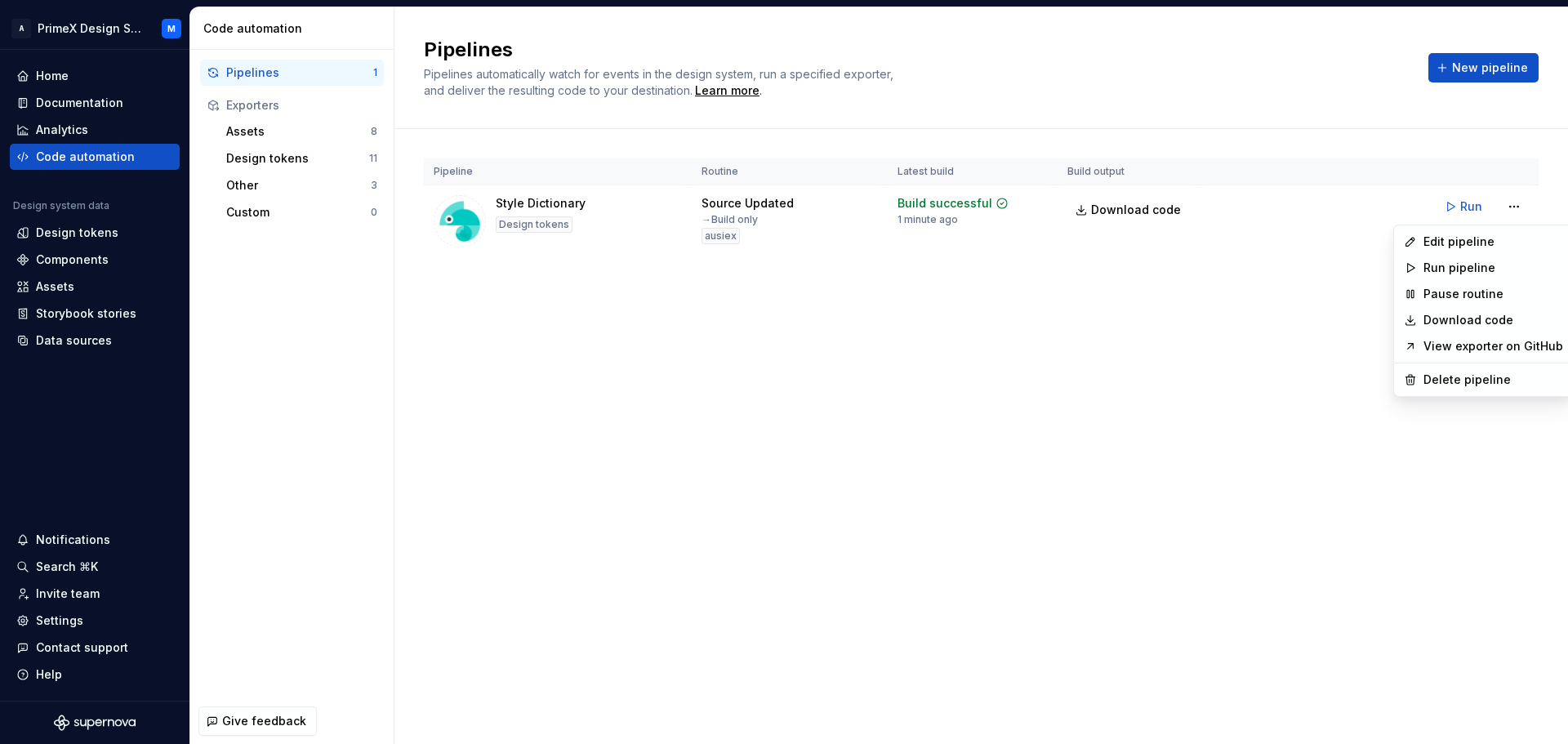
click at [1439, 354] on link "View exporter on GitHub" at bounding box center [1493, 346] width 139 height 17
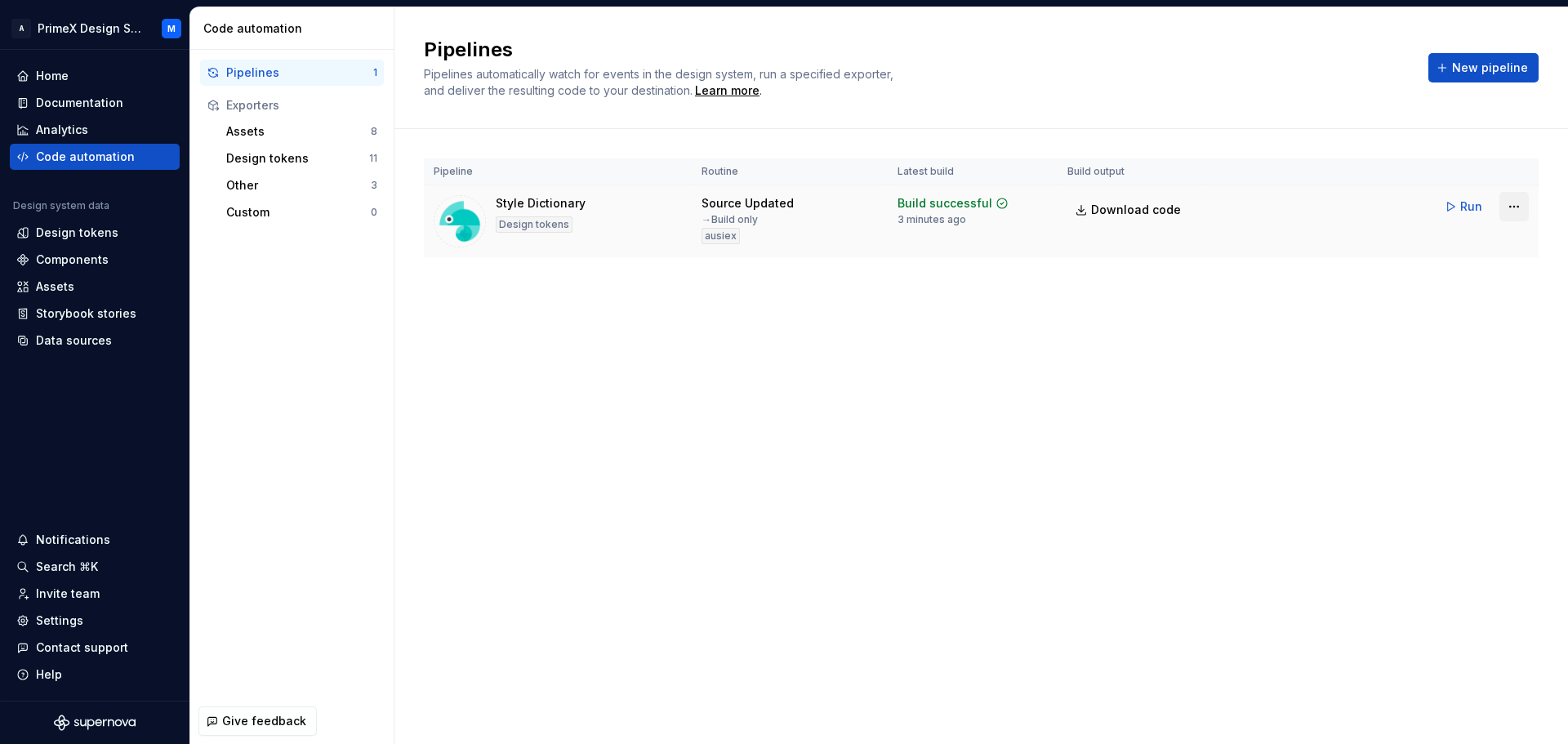
click at [1510, 205] on html "A PrimeX Design System M Home Documentation Analytics Code automation Design sy…" at bounding box center [784, 372] width 1568 height 744
click at [267, 152] on html "A PrimeX Design System M Home Documentation Analytics Code automation Design sy…" at bounding box center [784, 372] width 1568 height 744
click at [300, 168] on div "Design tokens 11" at bounding box center [302, 159] width 164 height 26
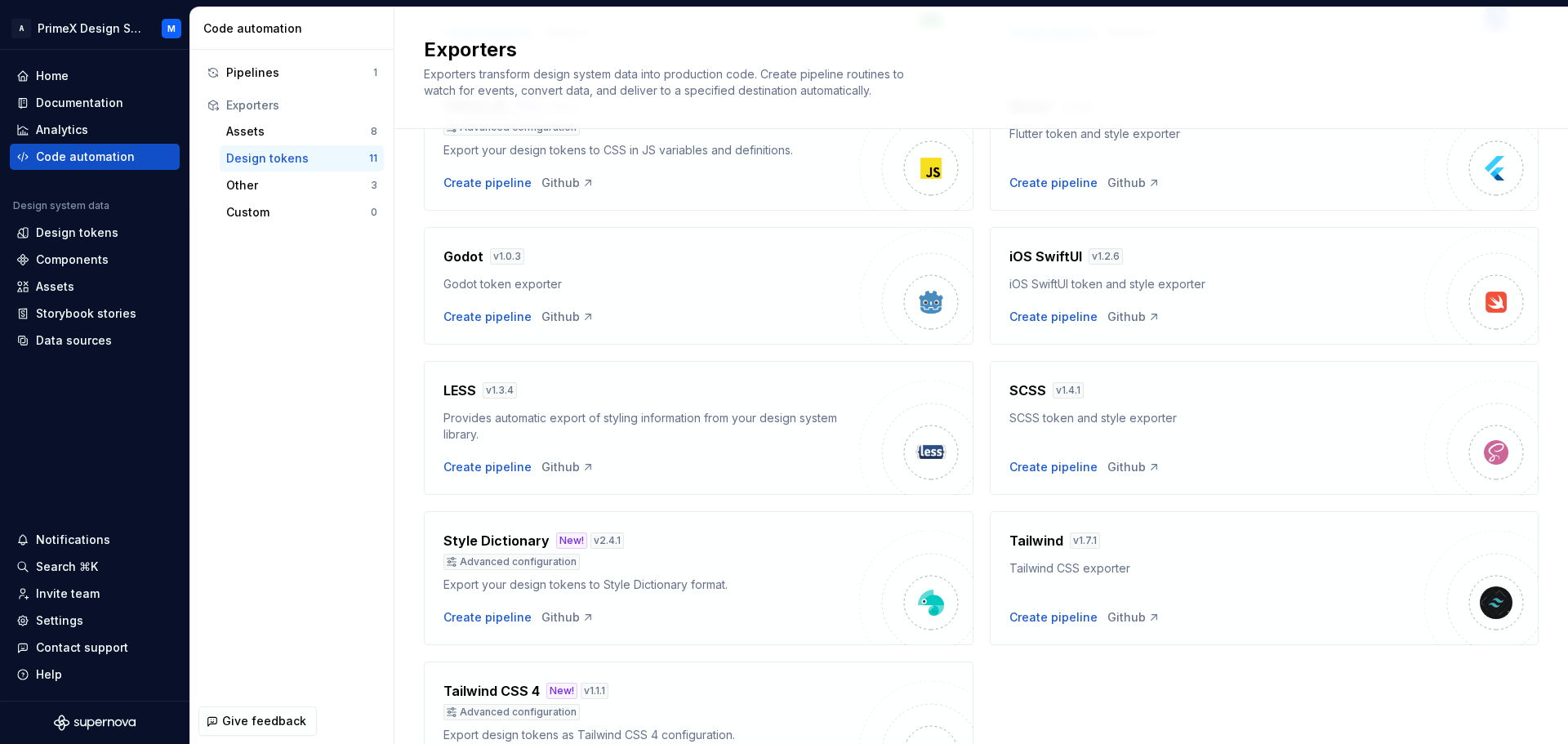
scroll to position [385, 0]
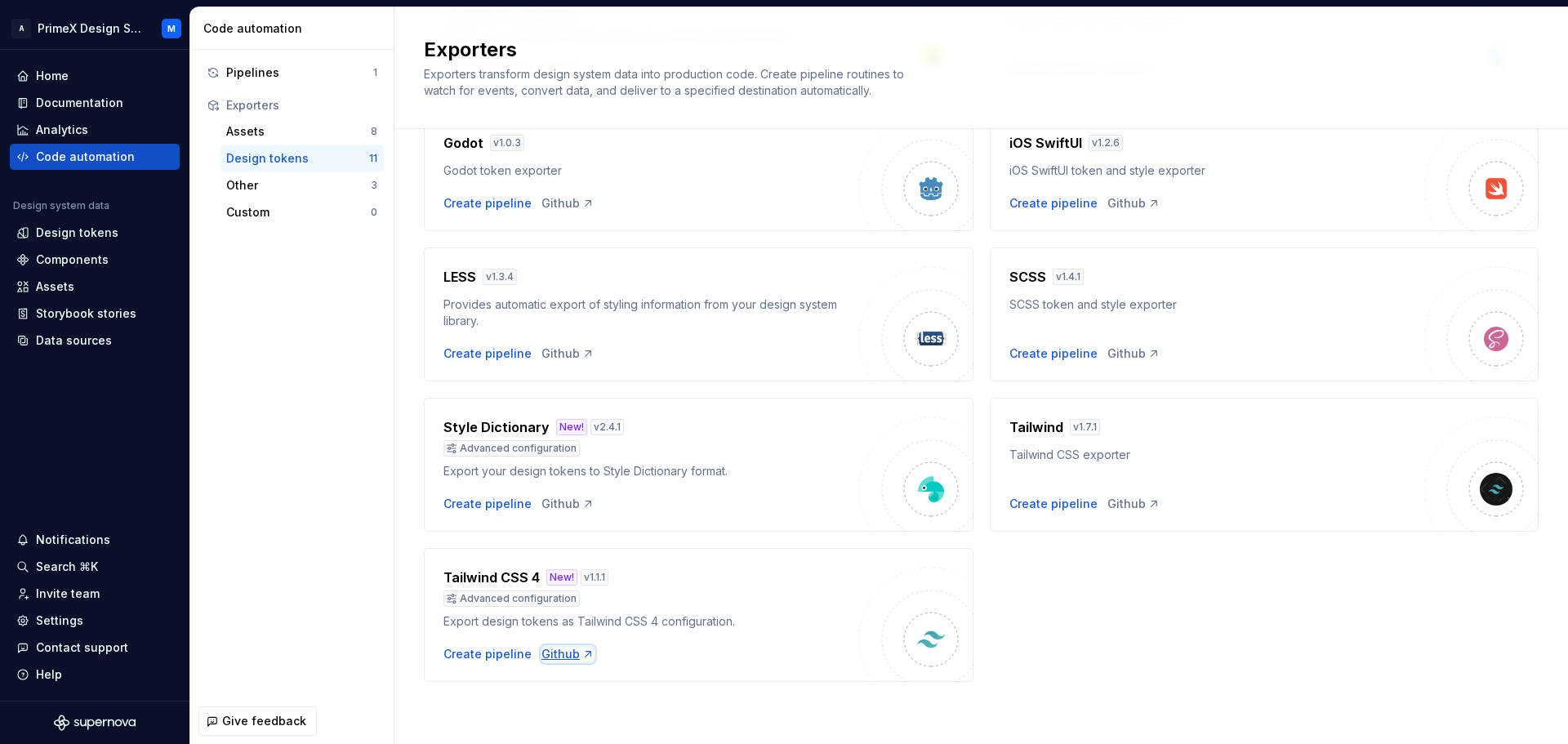
click at [554, 658] on div "Github" at bounding box center [567, 655] width 53 height 17
click at [1108, 499] on div "Github" at bounding box center [1134, 504] width 53 height 17
click at [253, 184] on div "Other" at bounding box center [299, 186] width 145 height 17
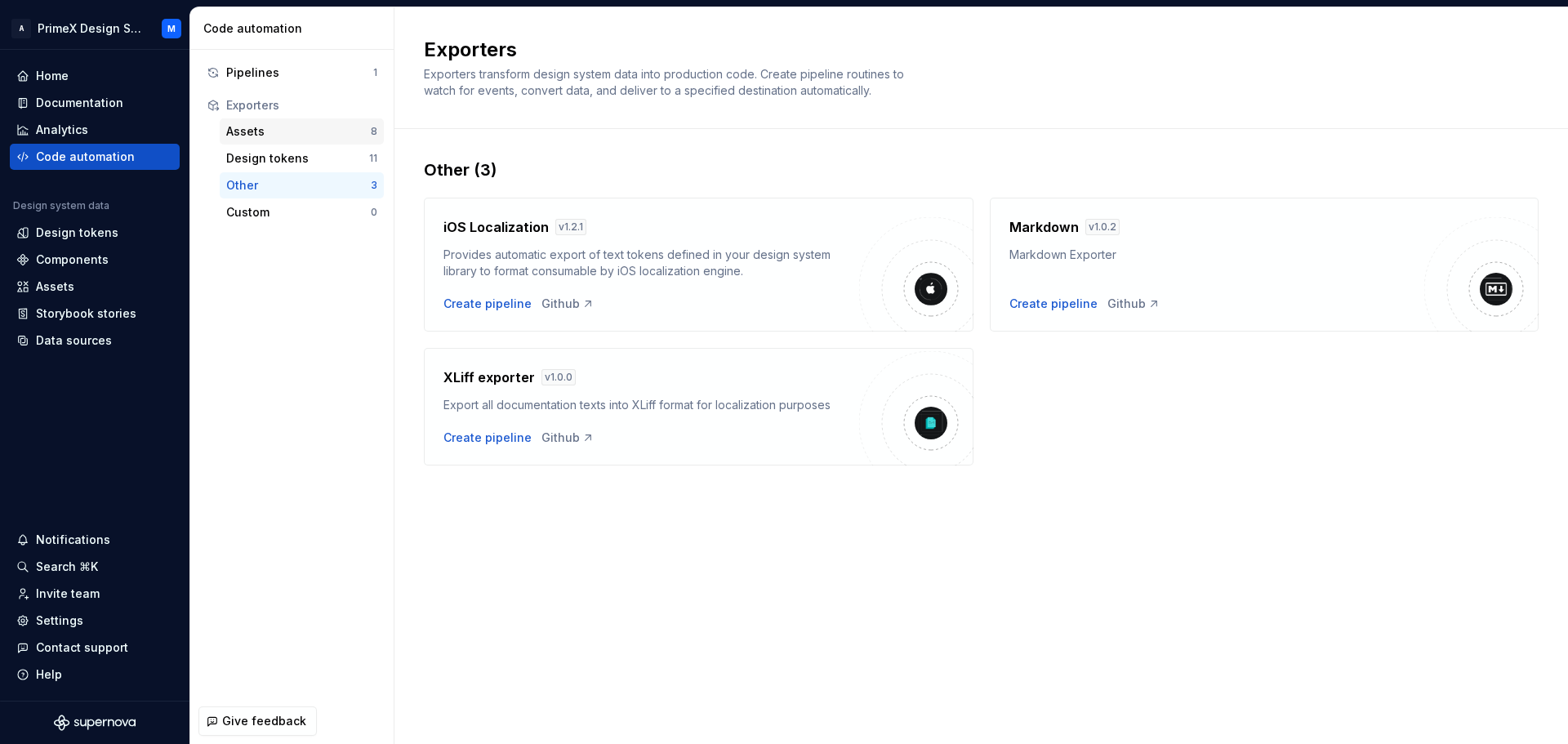
click at [275, 139] on div "Assets" at bounding box center [299, 132] width 145 height 17
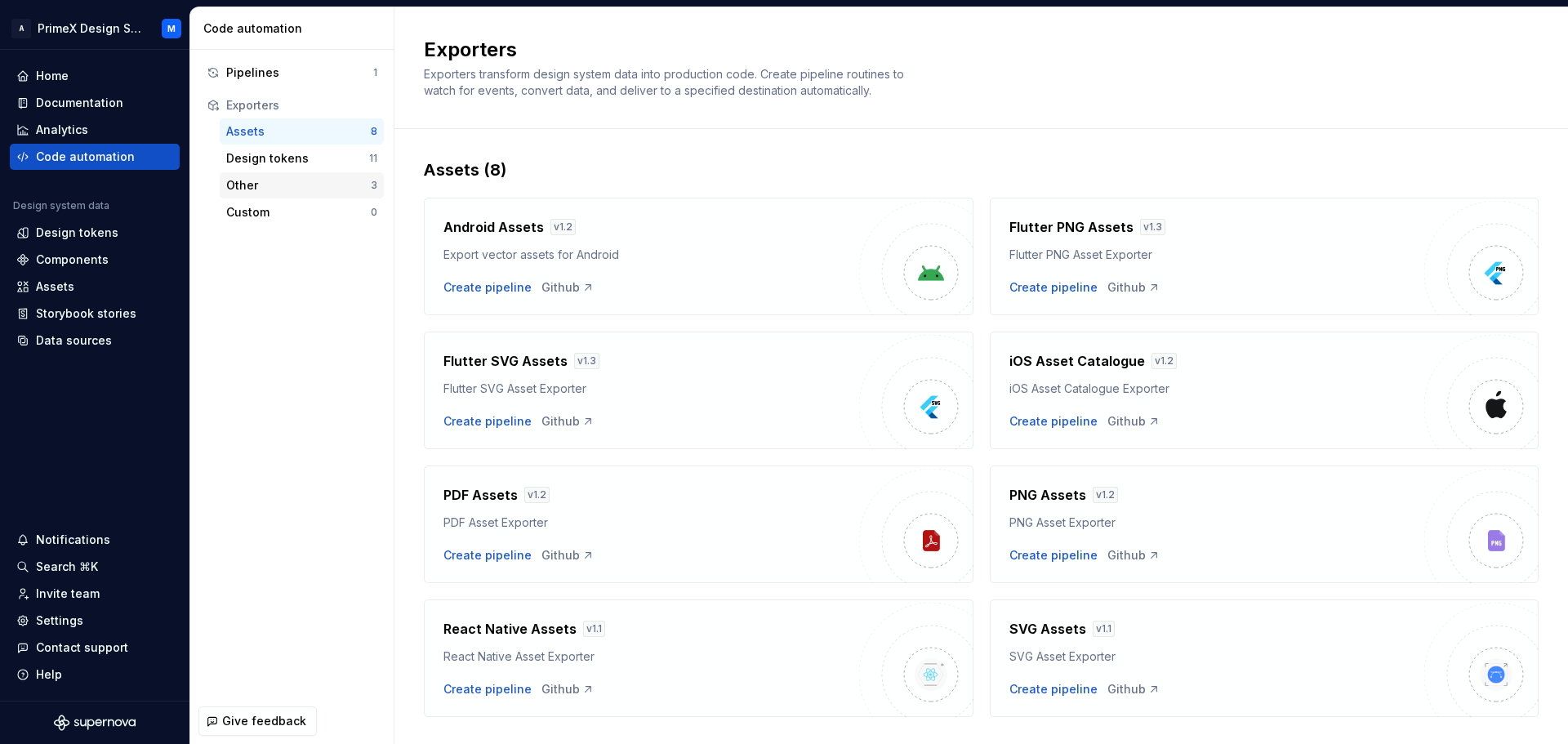
click at [257, 192] on div "Other" at bounding box center [299, 186] width 145 height 17
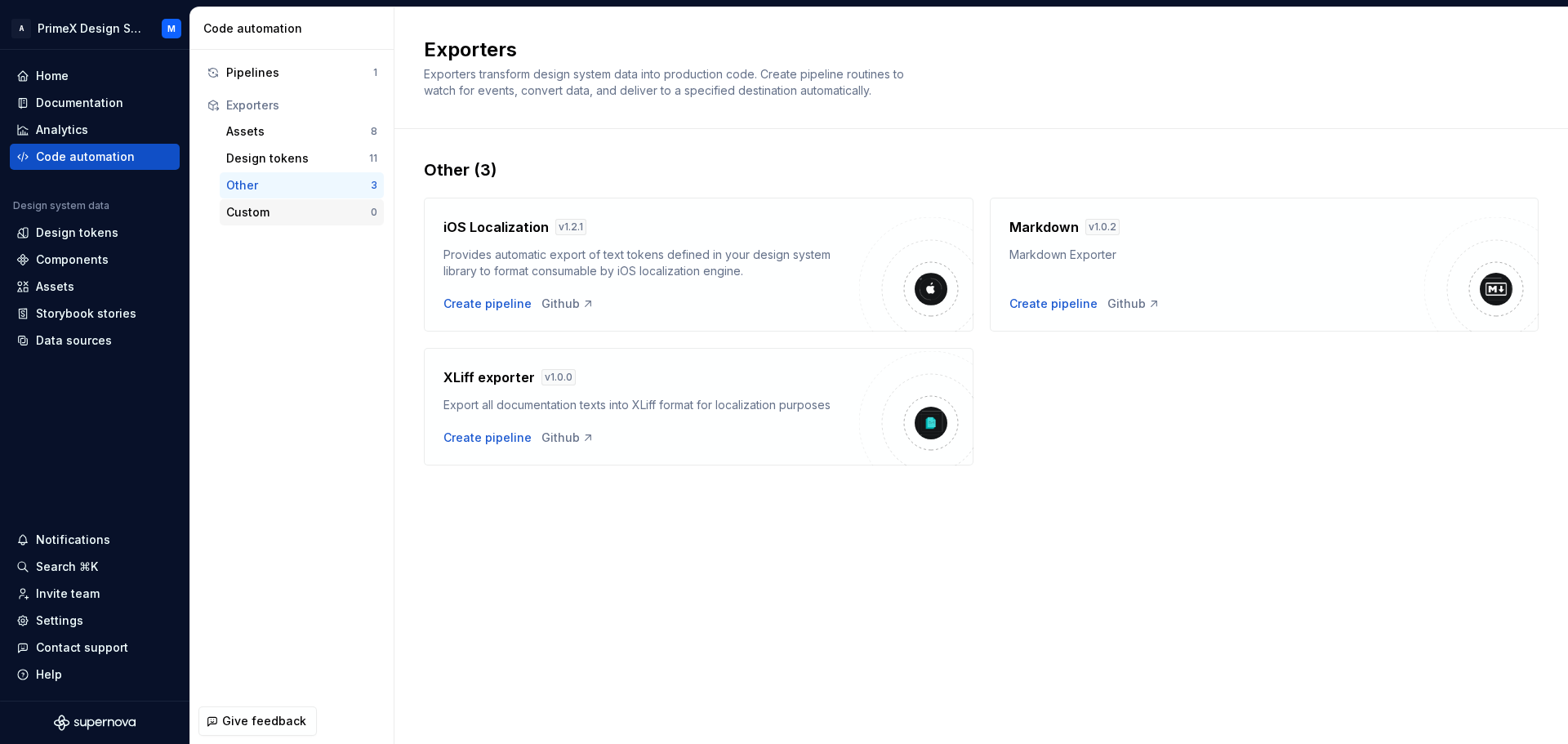
click at [266, 212] on div "Custom" at bounding box center [299, 213] width 145 height 17
